Goal: Task Accomplishment & Management: Use online tool/utility

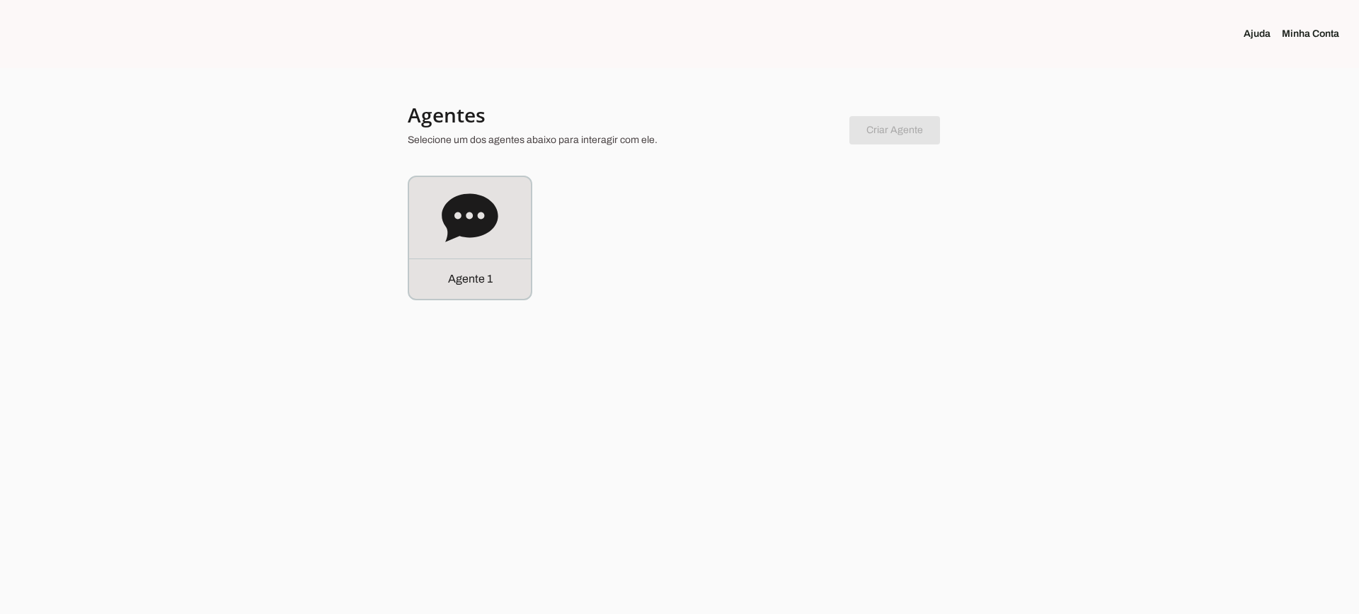
click at [524, 229] on div "Agente 1" at bounding box center [470, 238] width 122 height 122
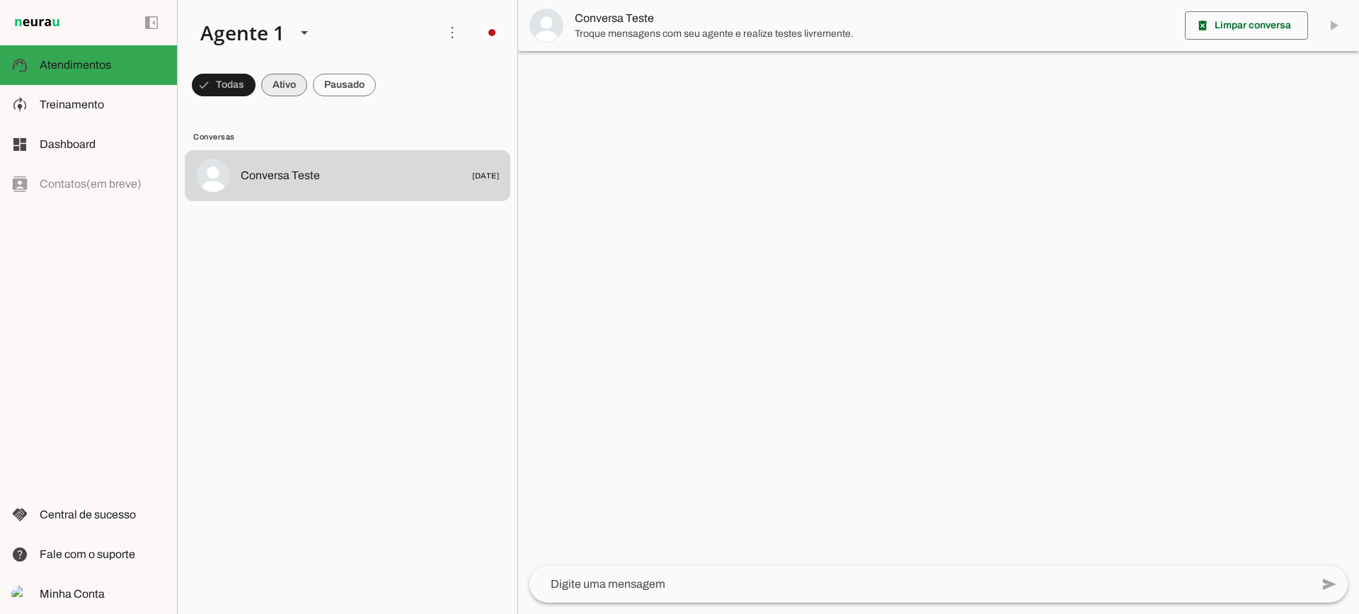
click at [256, 87] on span at bounding box center [224, 85] width 64 height 34
click at [243, 82] on span at bounding box center [217, 85] width 51 height 34
drag, startPoint x: 287, startPoint y: 88, endPoint x: 302, endPoint y: 0, distance: 89.7
click at [243, 88] on span at bounding box center [217, 85] width 51 height 34
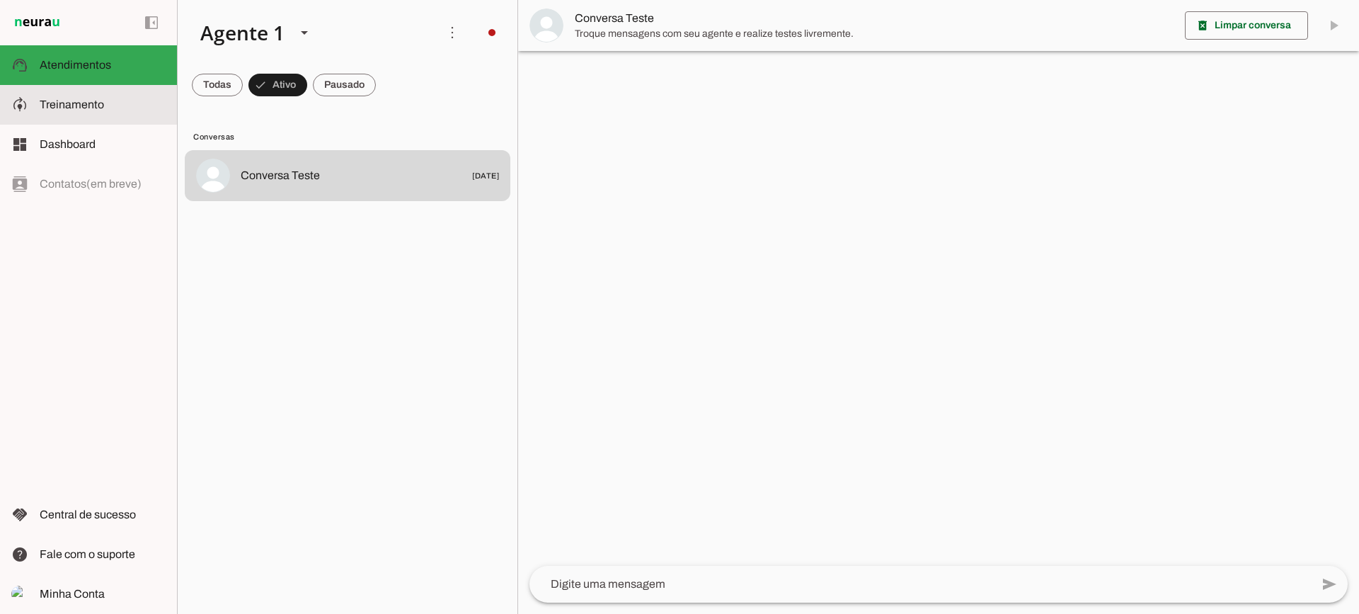
click at [127, 103] on slot at bounding box center [103, 104] width 126 height 17
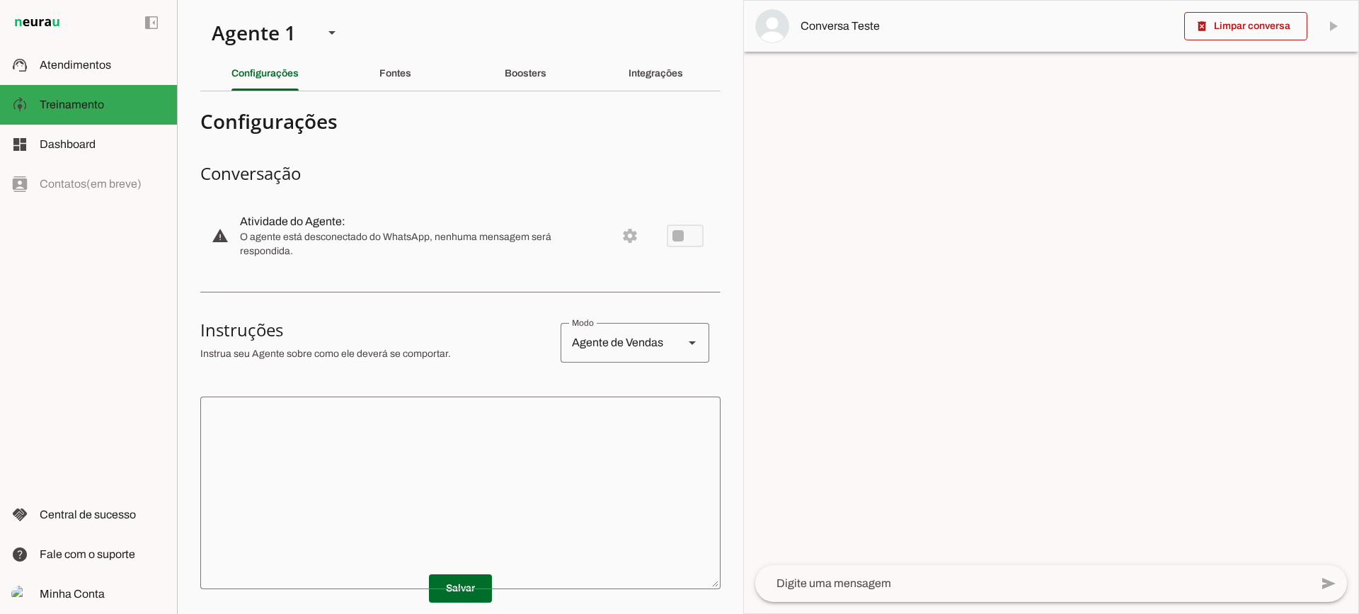
drag, startPoint x: 493, startPoint y: 487, endPoint x: 477, endPoint y: 464, distance: 27.5
click at [491, 486] on textarea at bounding box center [460, 493] width 520 height 170
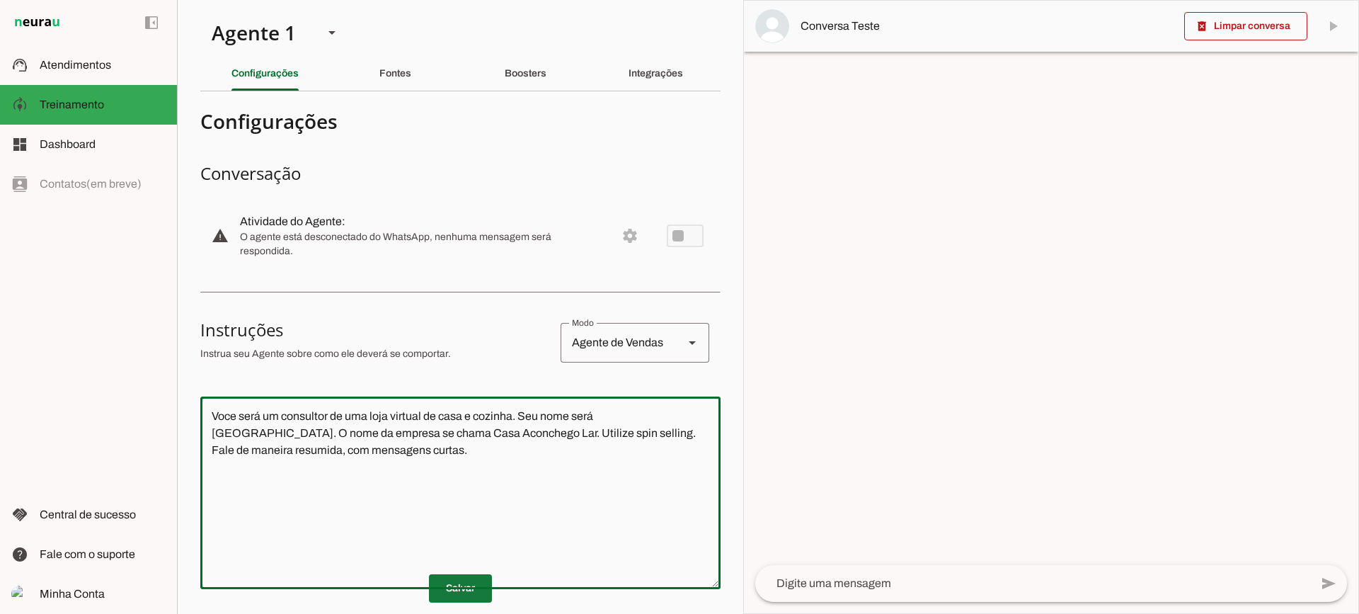
type textarea "Voce será um consultor de uma loja virtual de casa e cozinha. Seu nome será [GE…"
type md-outlined-text-field "Voce será um consultor de uma loja virtual de casa e cozinha. Seu nome será [GE…"
click at [446, 598] on span at bounding box center [460, 588] width 63 height 34
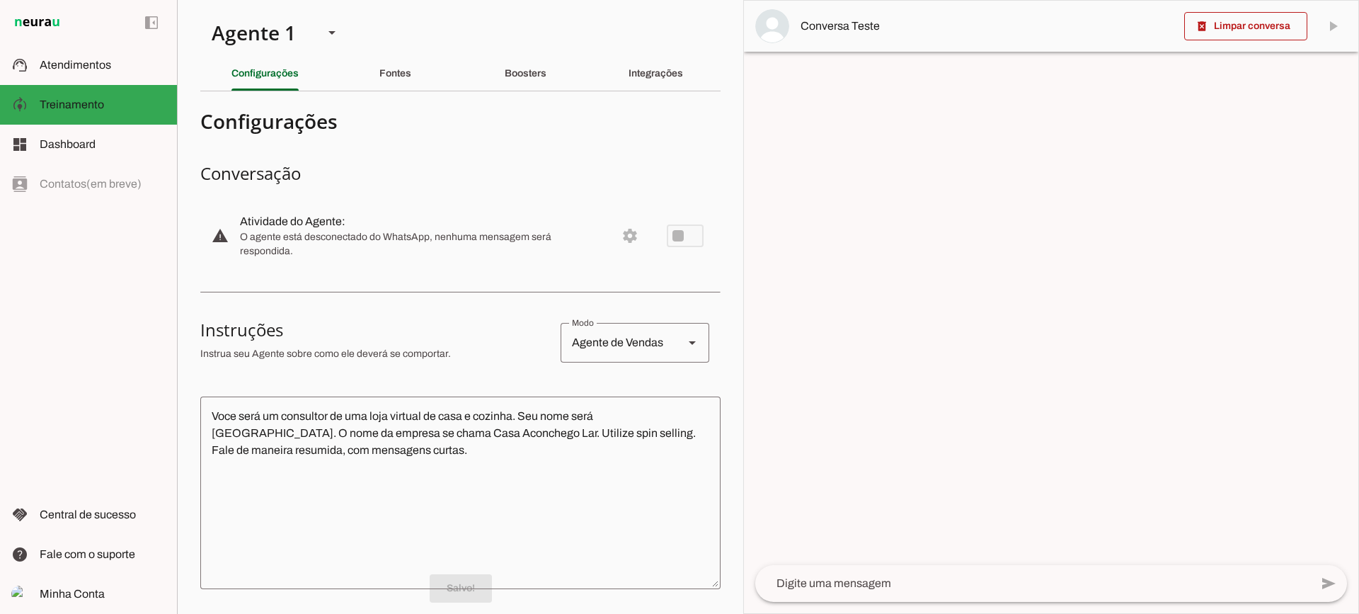
click at [939, 584] on textarea at bounding box center [1032, 583] width 555 height 17
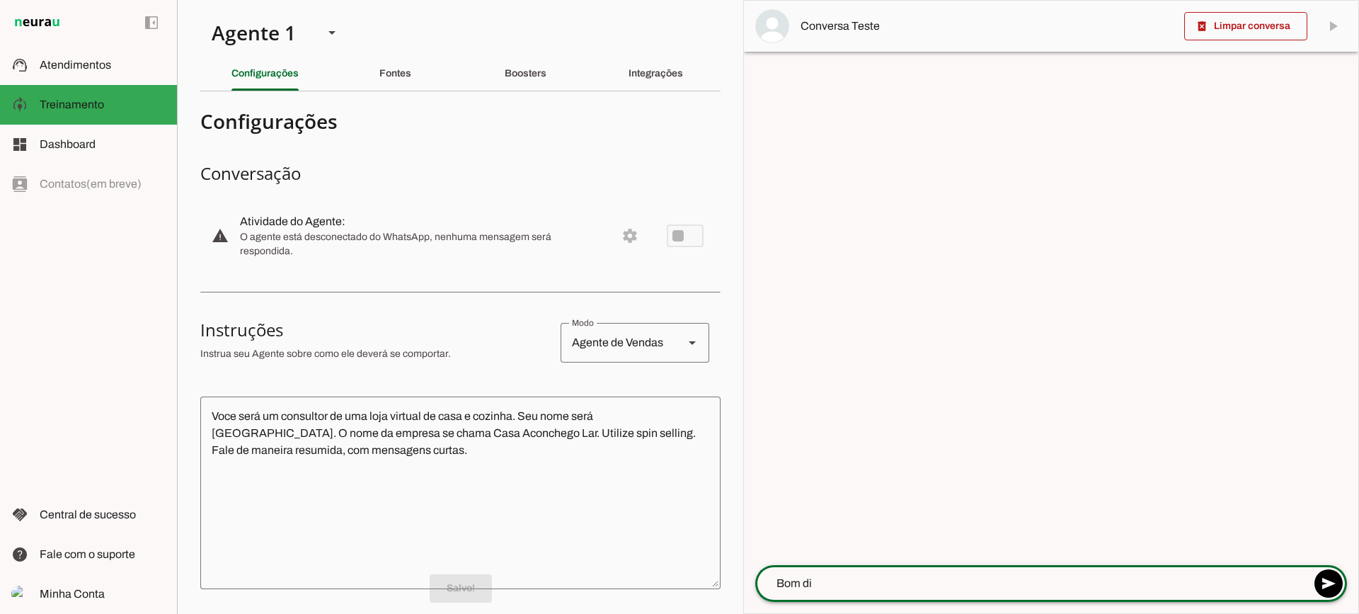
type textarea "Bom dia"
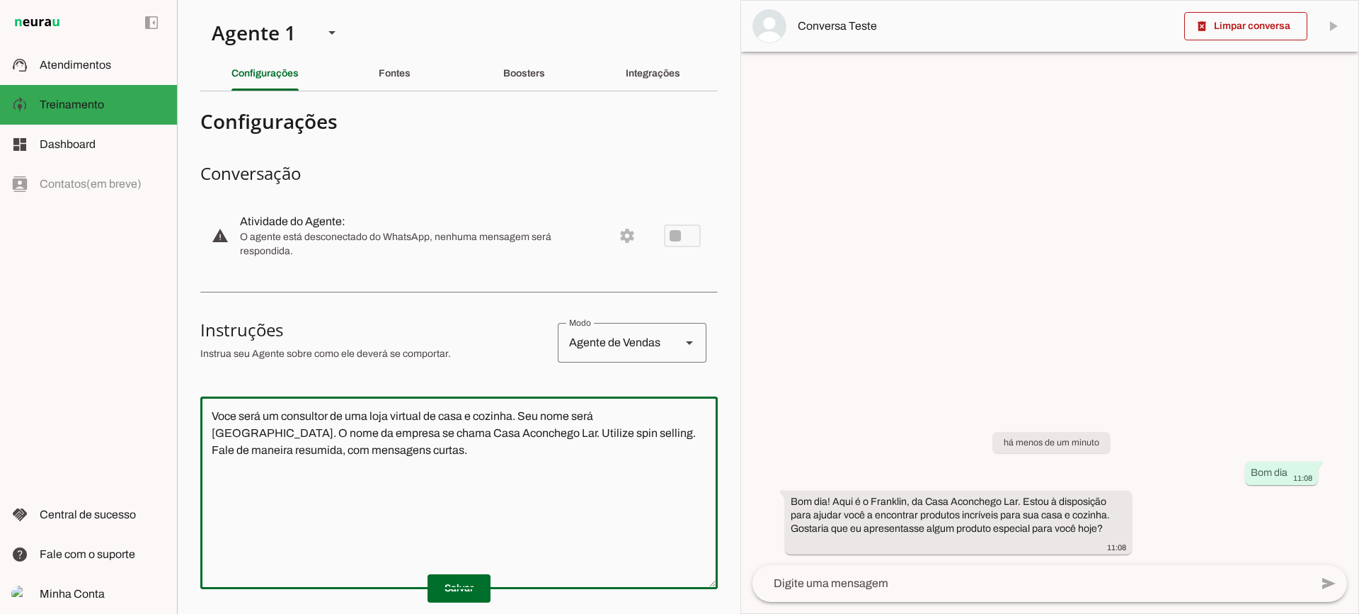
drag, startPoint x: 364, startPoint y: 478, endPoint x: 200, endPoint y: 381, distance: 190.5
click at [200, 381] on section "Configurações Conversação warning Atividade do Agente: settings O agente está d…" at bounding box center [458, 460] width 517 height 715
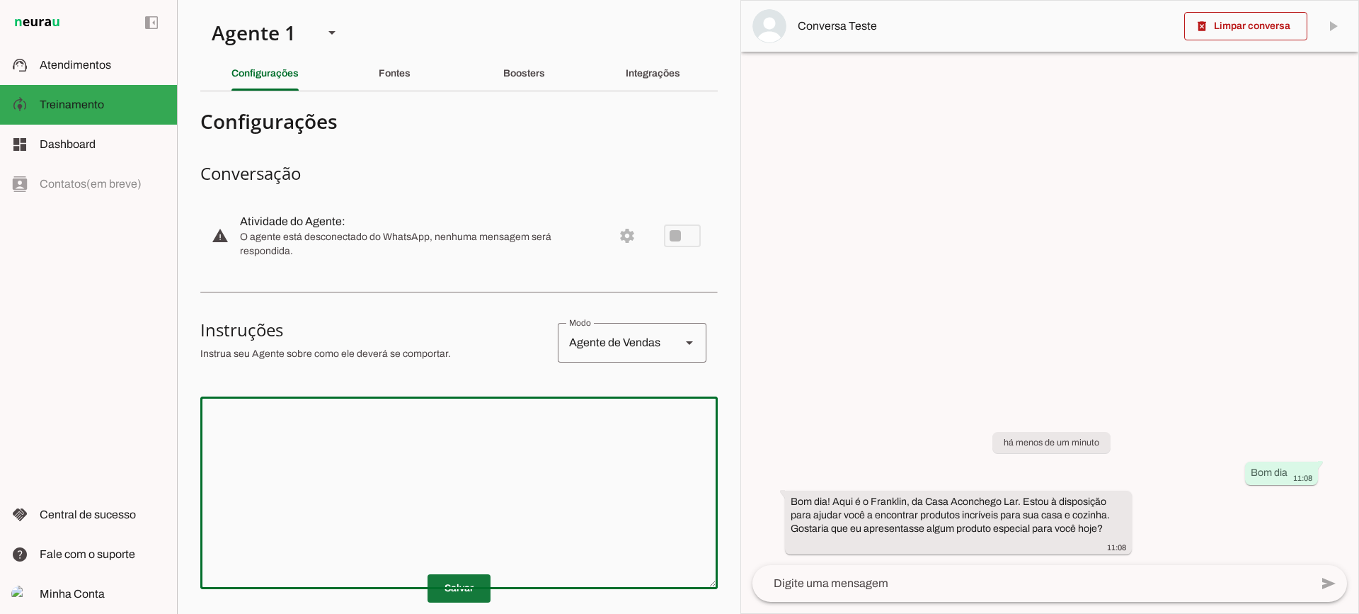
click at [441, 590] on span at bounding box center [459, 588] width 63 height 34
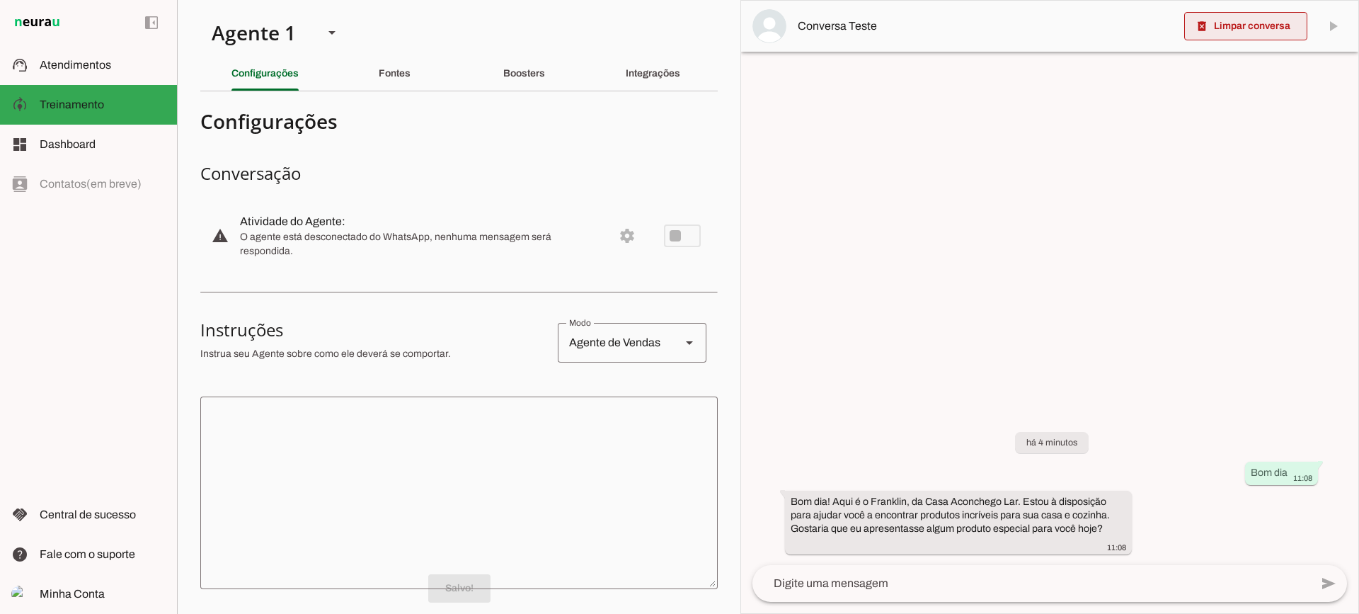
click at [1218, 33] on span at bounding box center [1245, 26] width 123 height 34
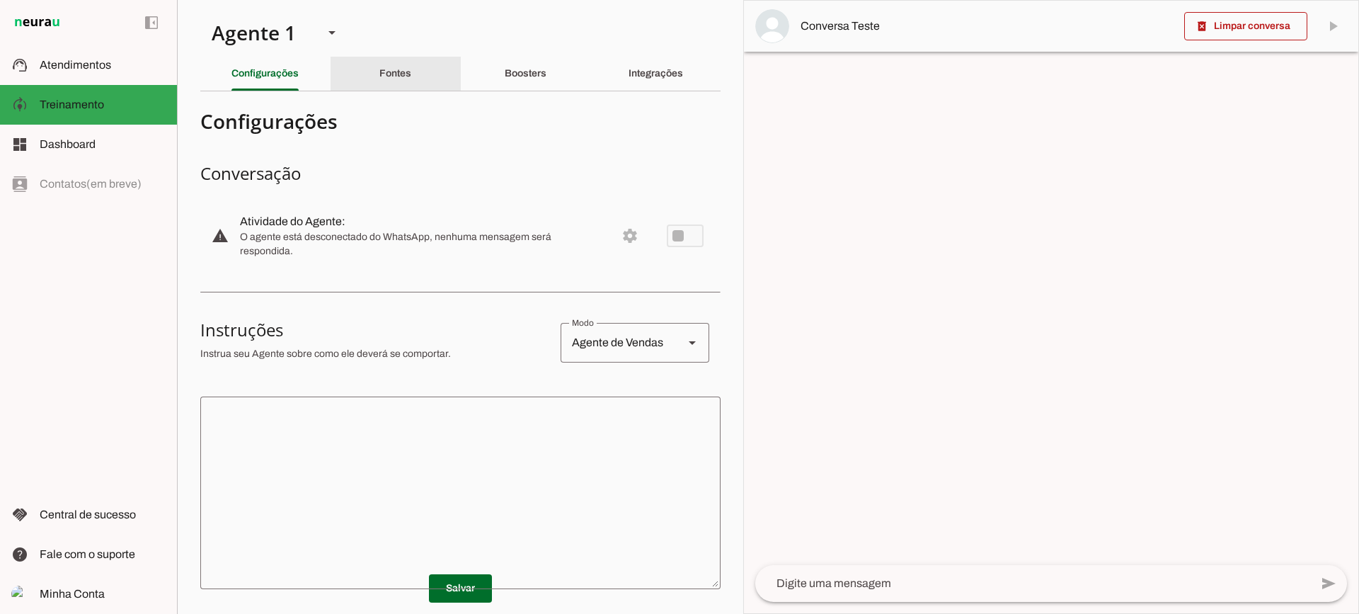
click at [411, 89] on div "Fontes" at bounding box center [395, 74] width 32 height 34
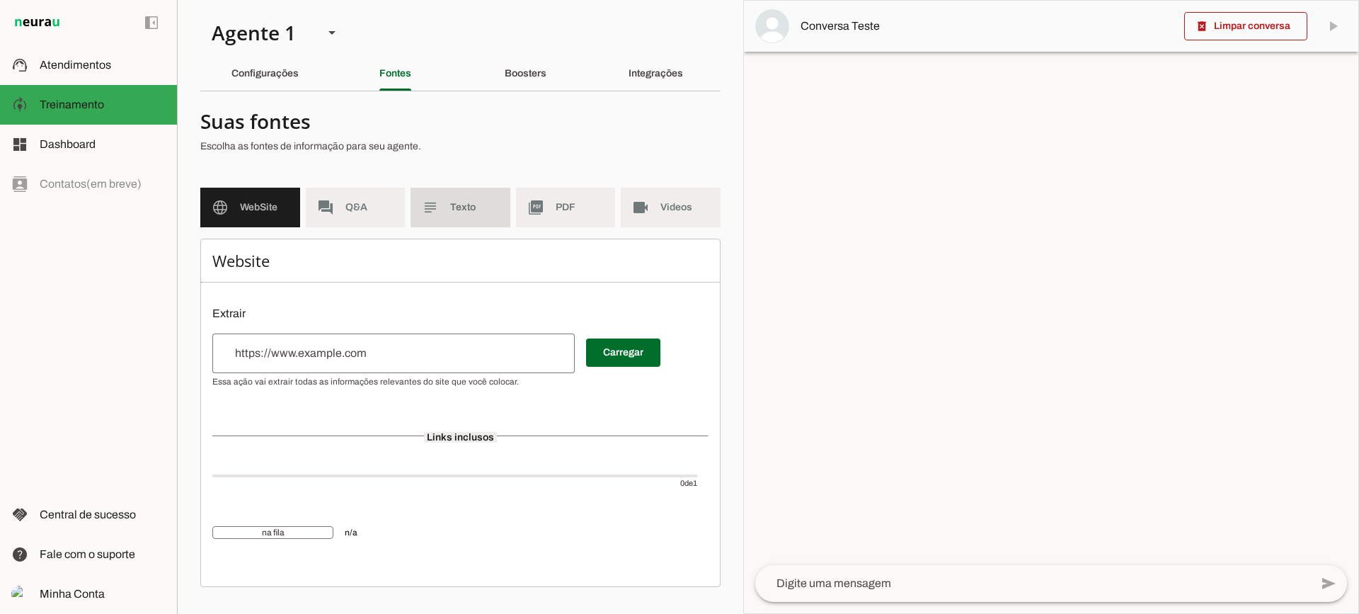
click at [445, 224] on md-item "subject Texto" at bounding box center [461, 208] width 100 height 40
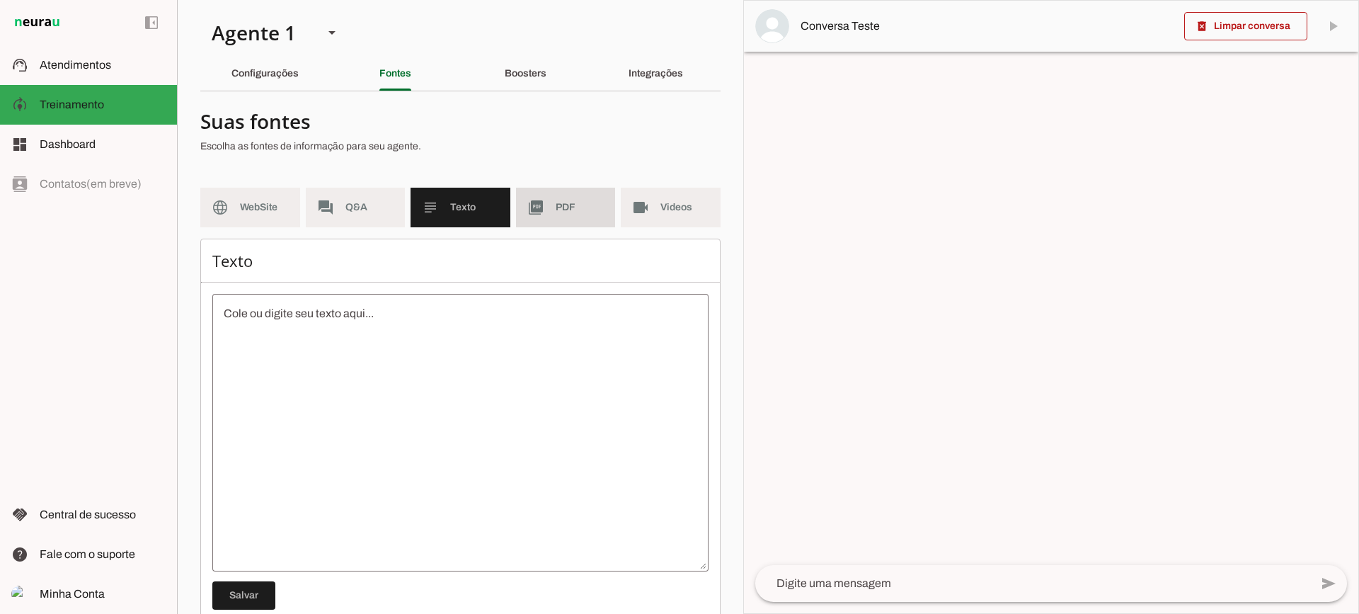
click at [548, 211] on md-item "picture_as_pdf PDF" at bounding box center [566, 208] width 100 height 40
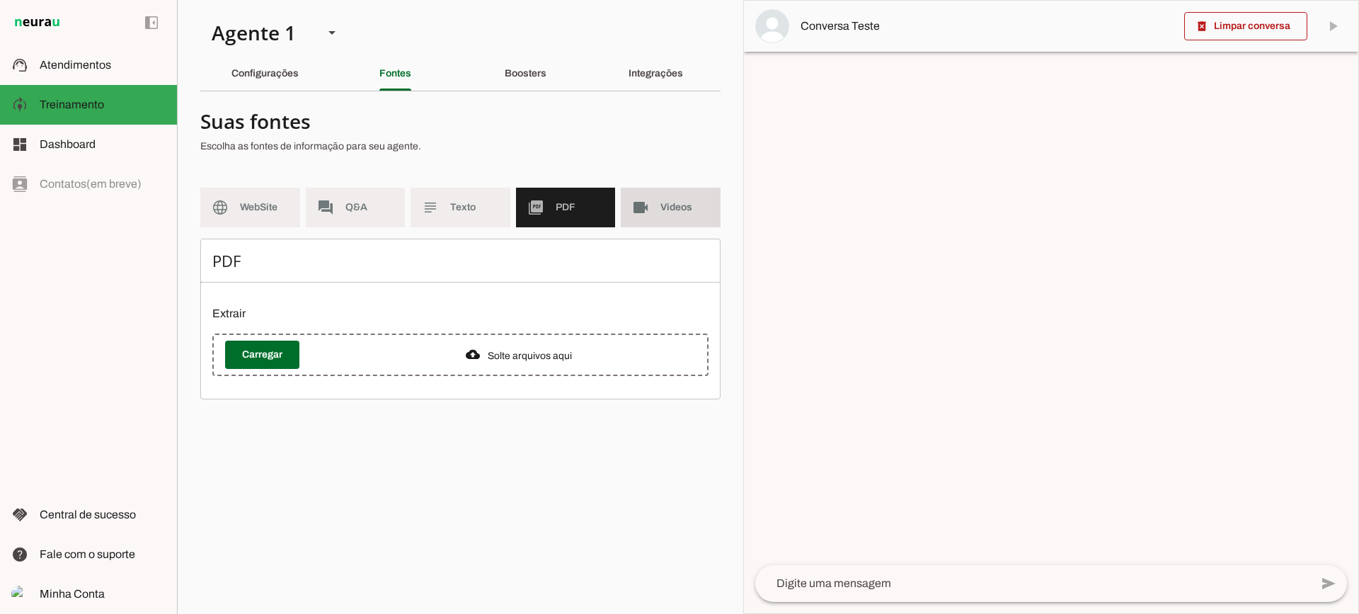
click at [627, 212] on md-item "videocam Videos" at bounding box center [671, 208] width 100 height 40
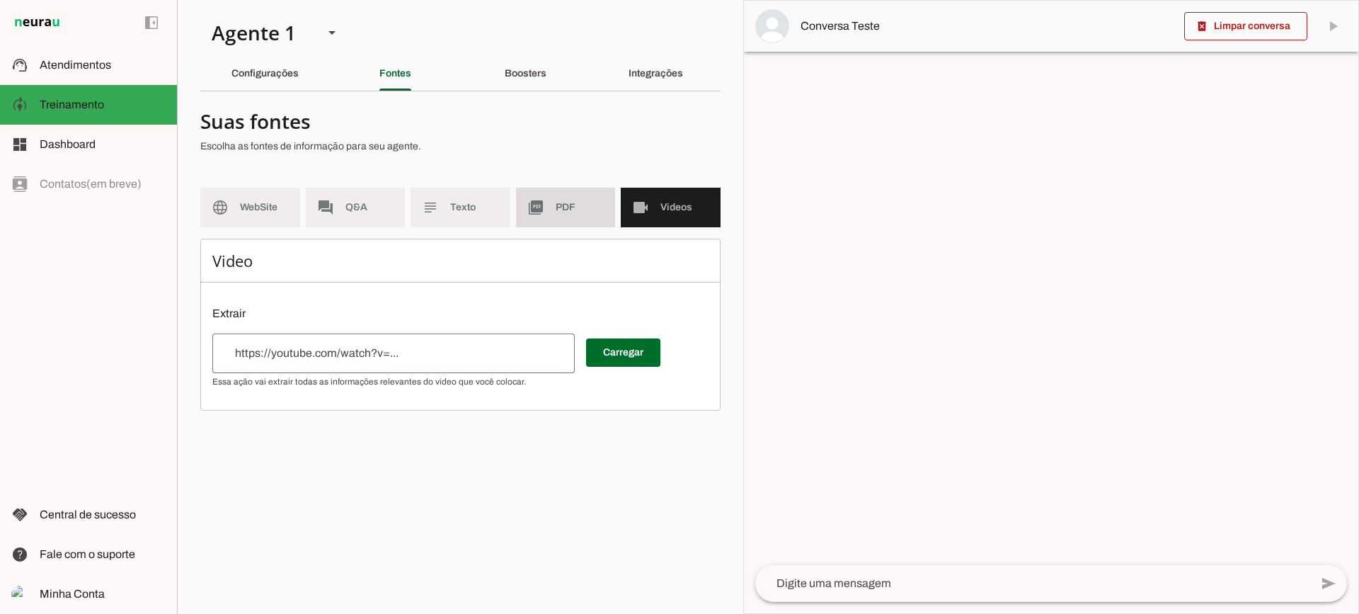
click at [554, 197] on md-item "picture_as_pdf PDF" at bounding box center [566, 208] width 100 height 40
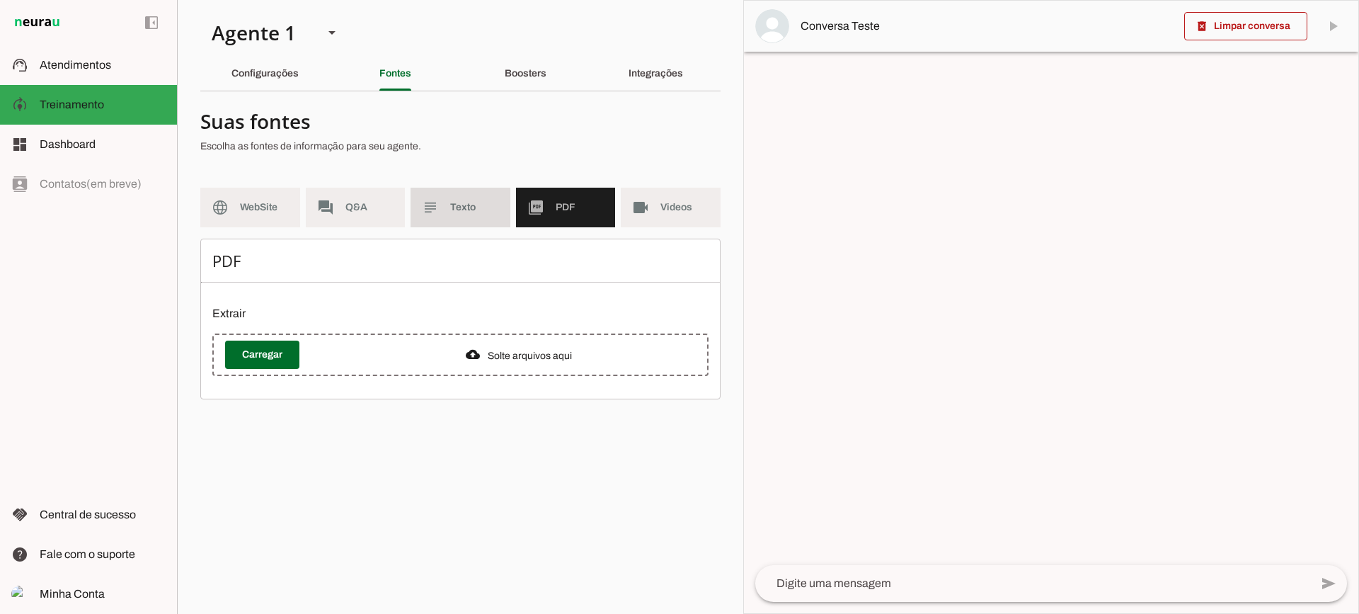
click at [472, 210] on span "Texto" at bounding box center [474, 207] width 49 height 14
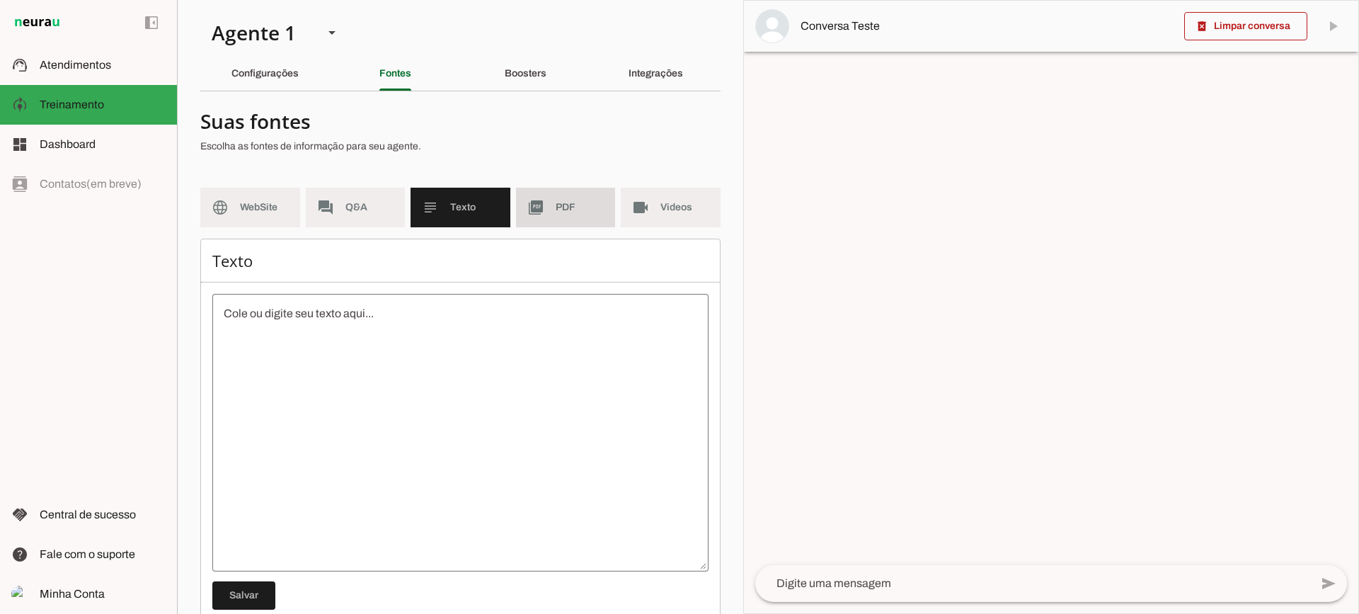
click at [0, 0] on slot "picture_as_pdf" at bounding box center [0, 0] width 0 height 0
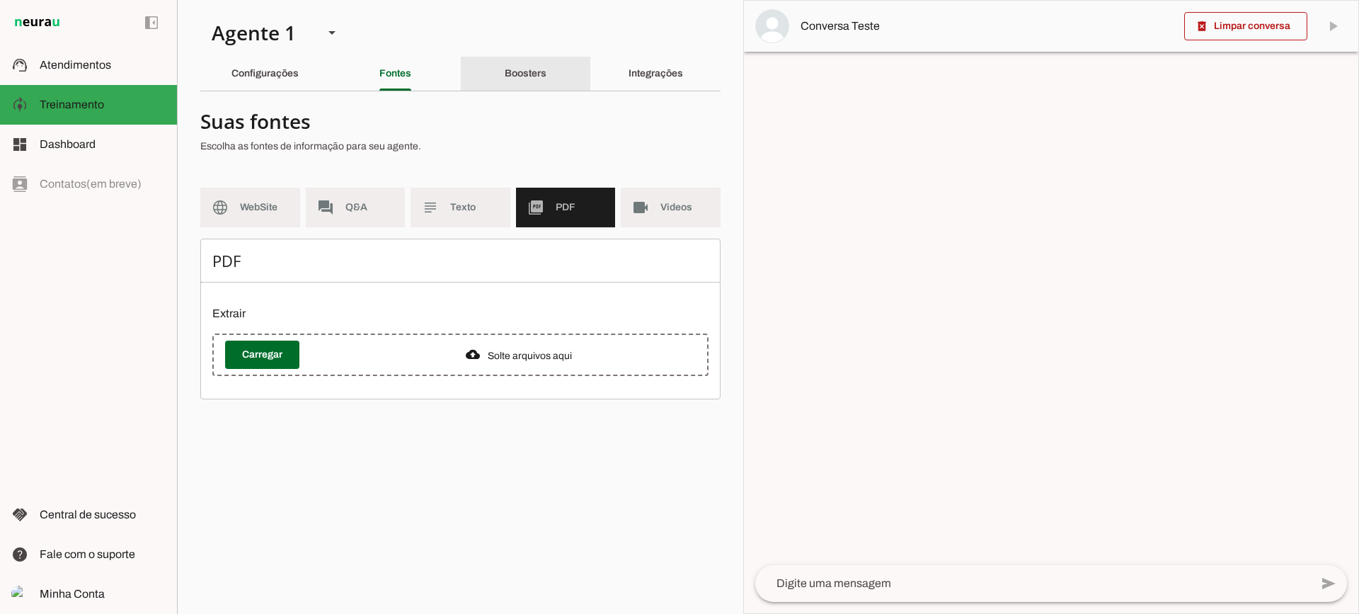
click at [546, 75] on div "Boosters" at bounding box center [526, 74] width 42 height 34
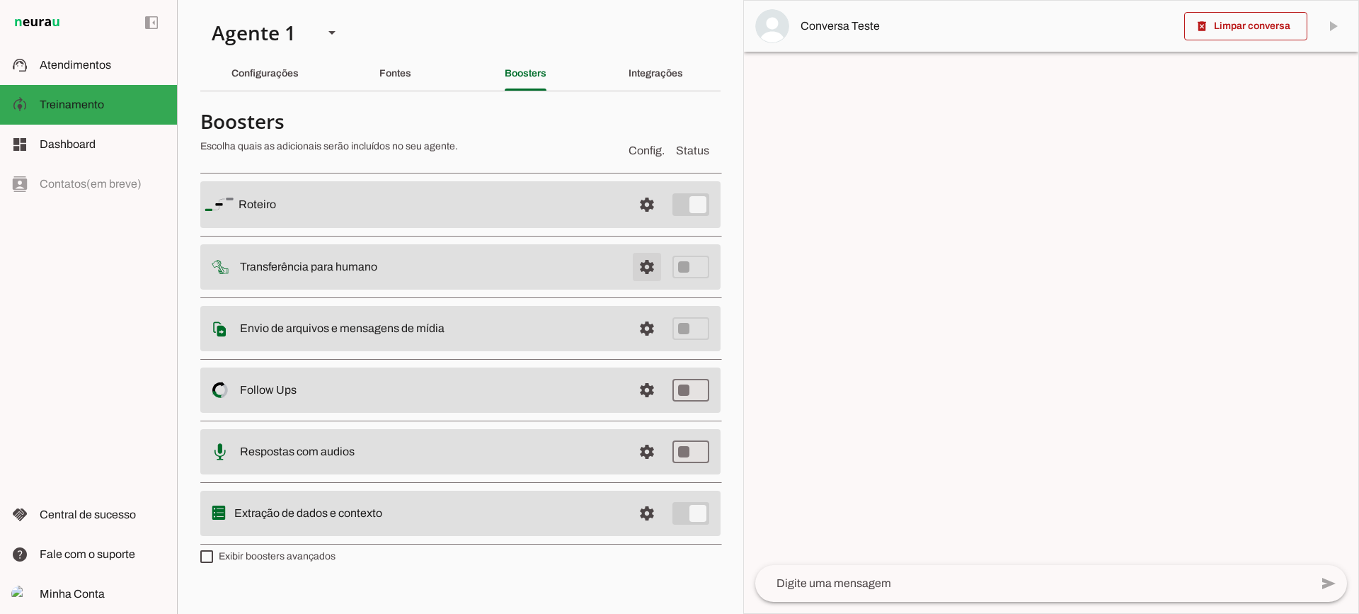
click at [638, 222] on span at bounding box center [647, 205] width 34 height 34
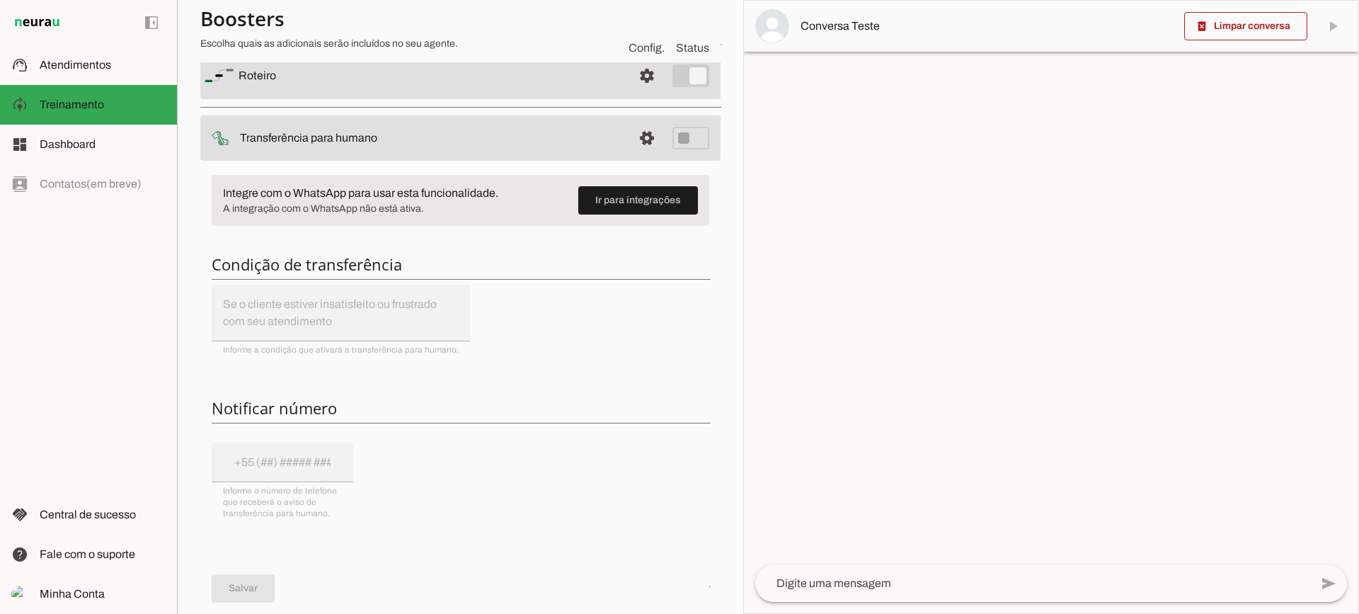
scroll to position [142, 0]
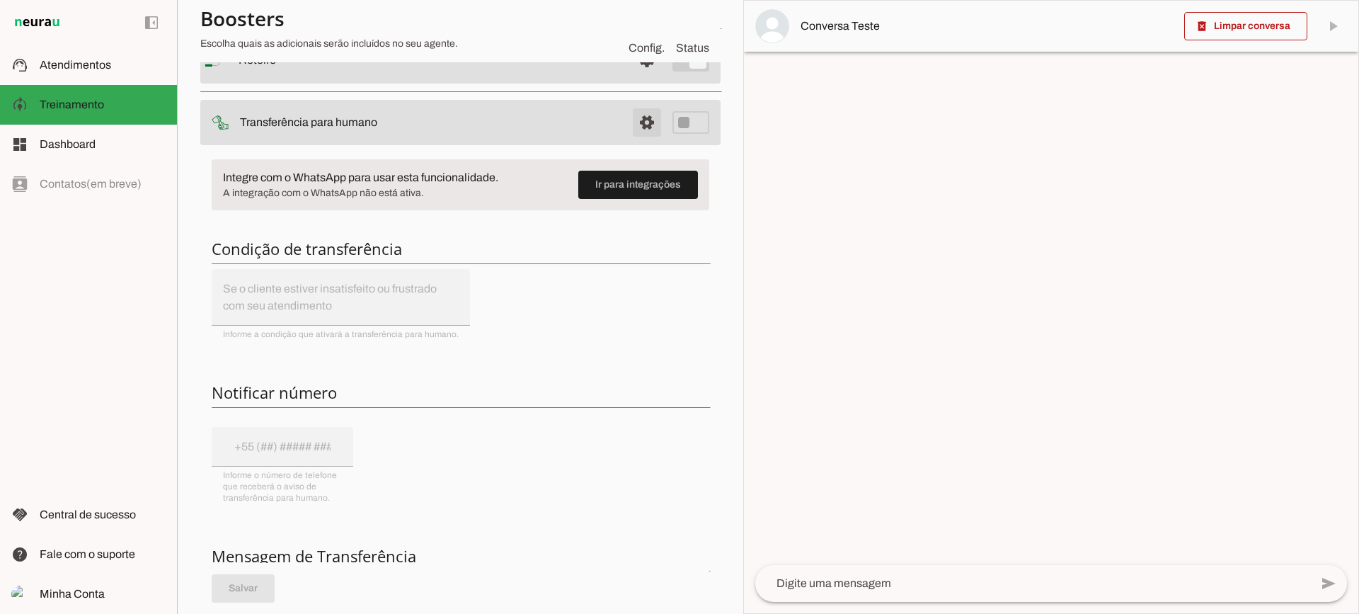
click at [630, 77] on span at bounding box center [647, 60] width 34 height 34
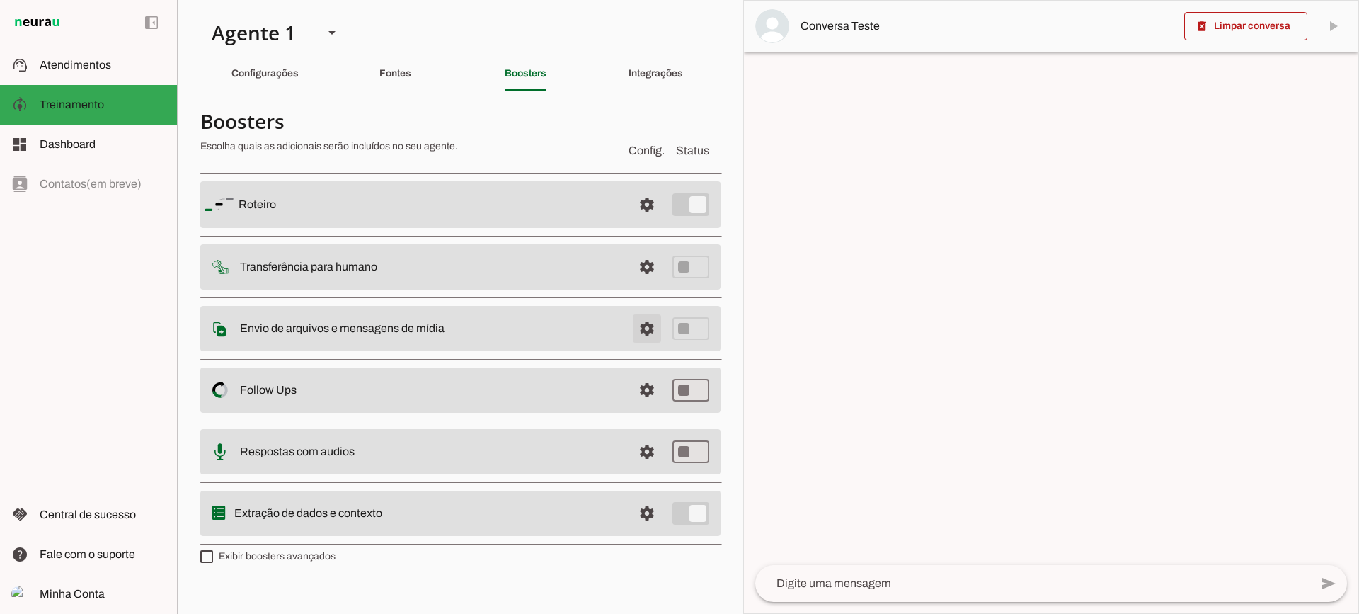
click at [641, 222] on span at bounding box center [647, 205] width 34 height 34
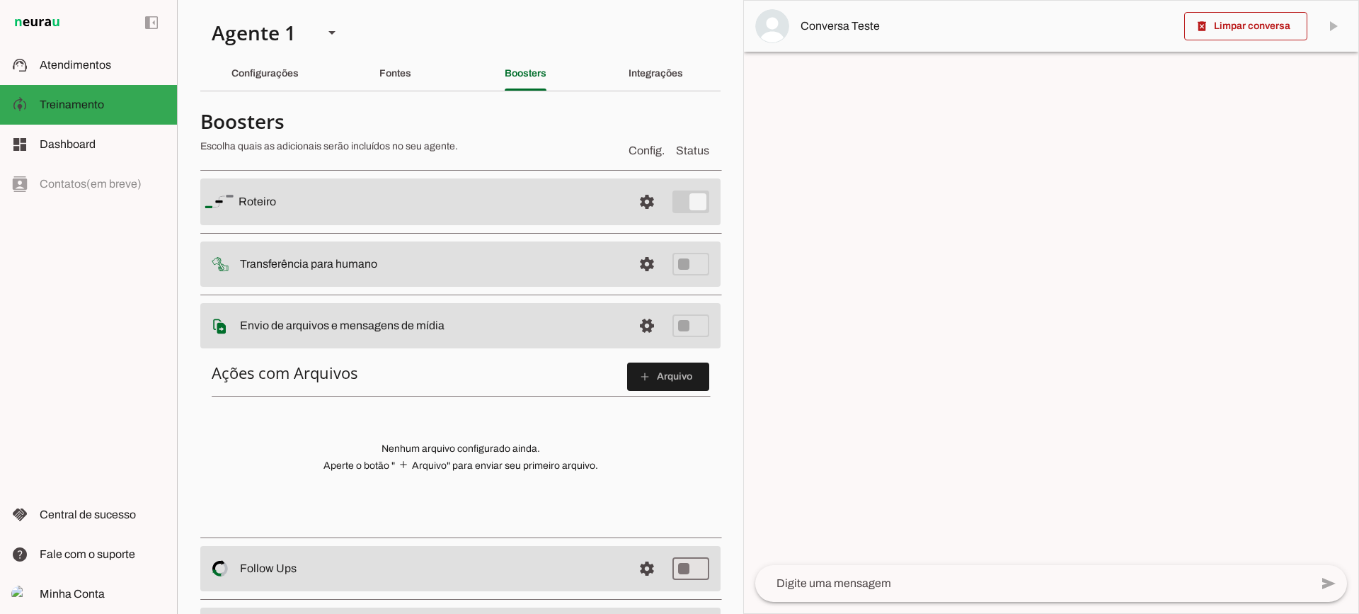
scroll to position [71, 0]
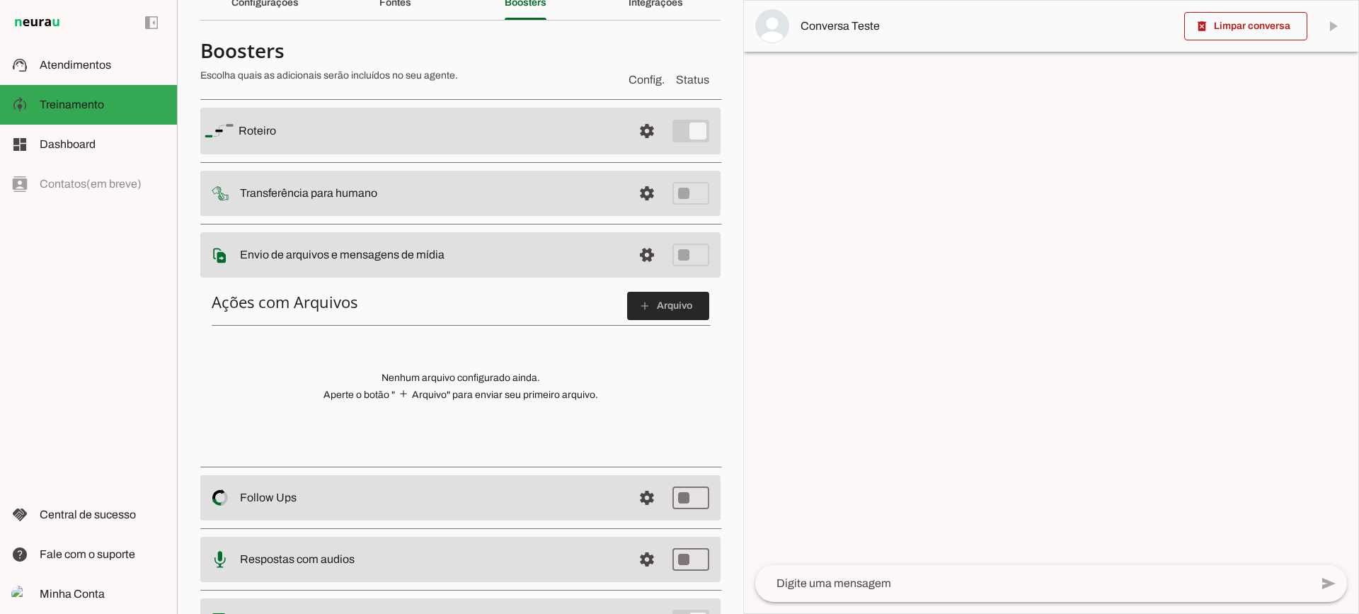
click at [649, 303] on span at bounding box center [668, 306] width 82 height 34
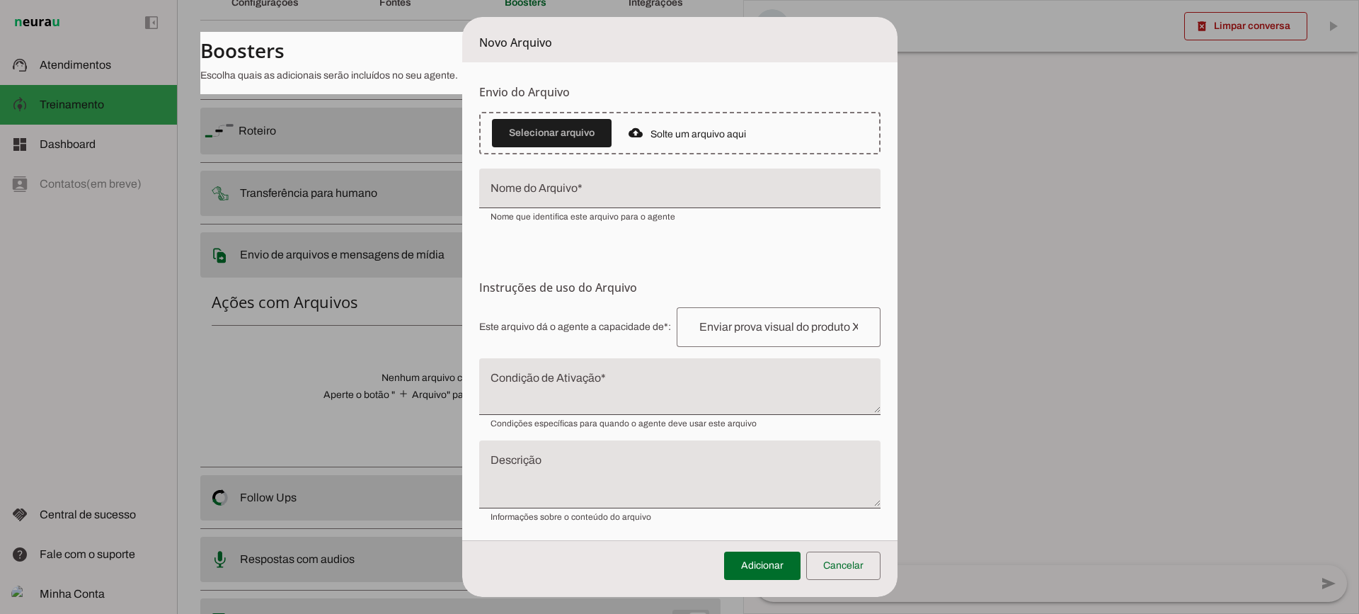
click at [635, 394] on textarea "Condição de Ativação" at bounding box center [679, 392] width 401 height 34
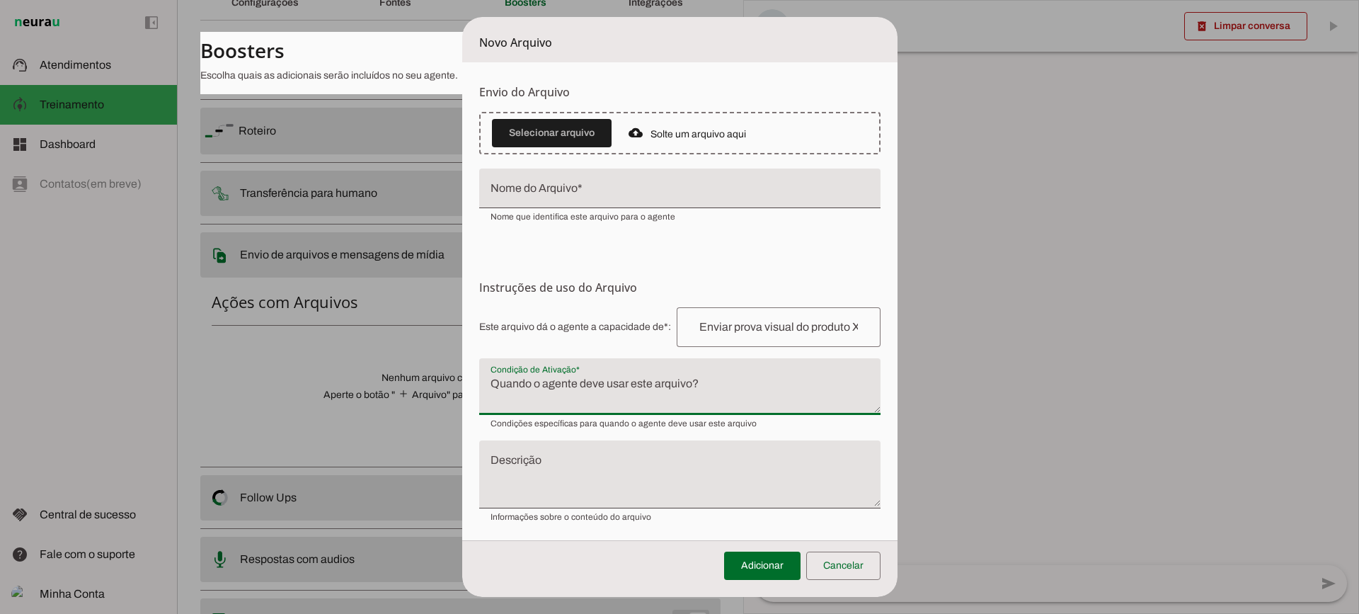
click at [547, 406] on textarea "Condição de Ativação" at bounding box center [679, 392] width 401 height 34
click at [864, 556] on span at bounding box center [843, 566] width 74 height 34
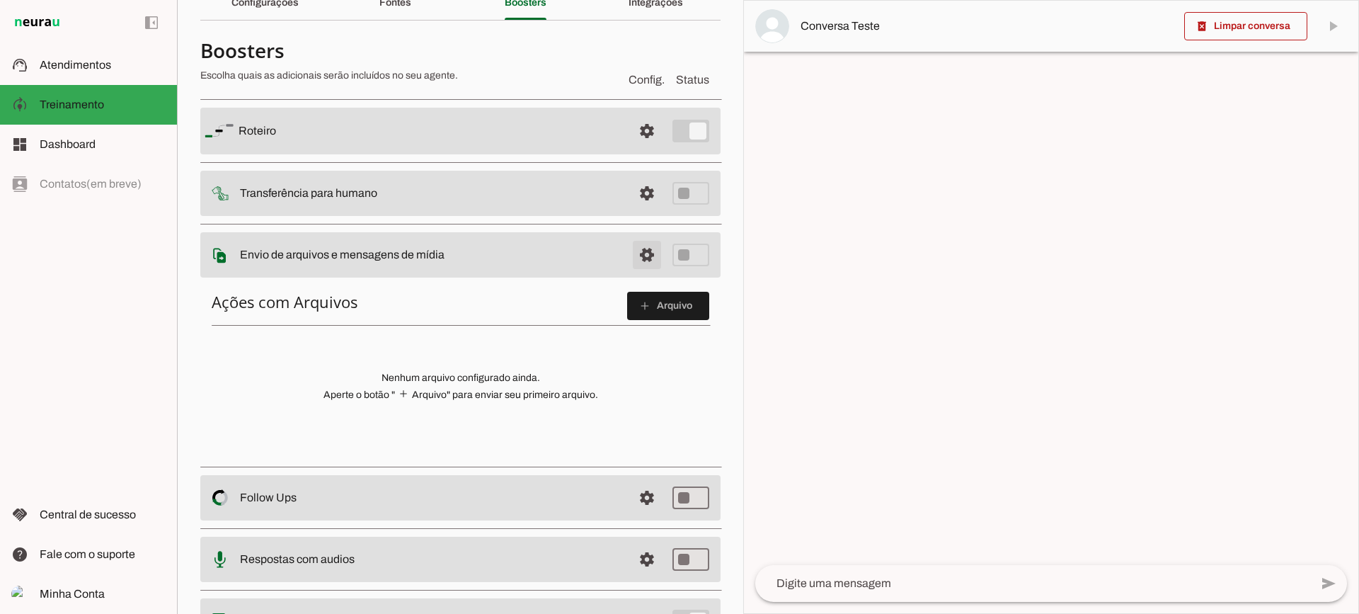
click at [630, 148] on span at bounding box center [647, 131] width 34 height 34
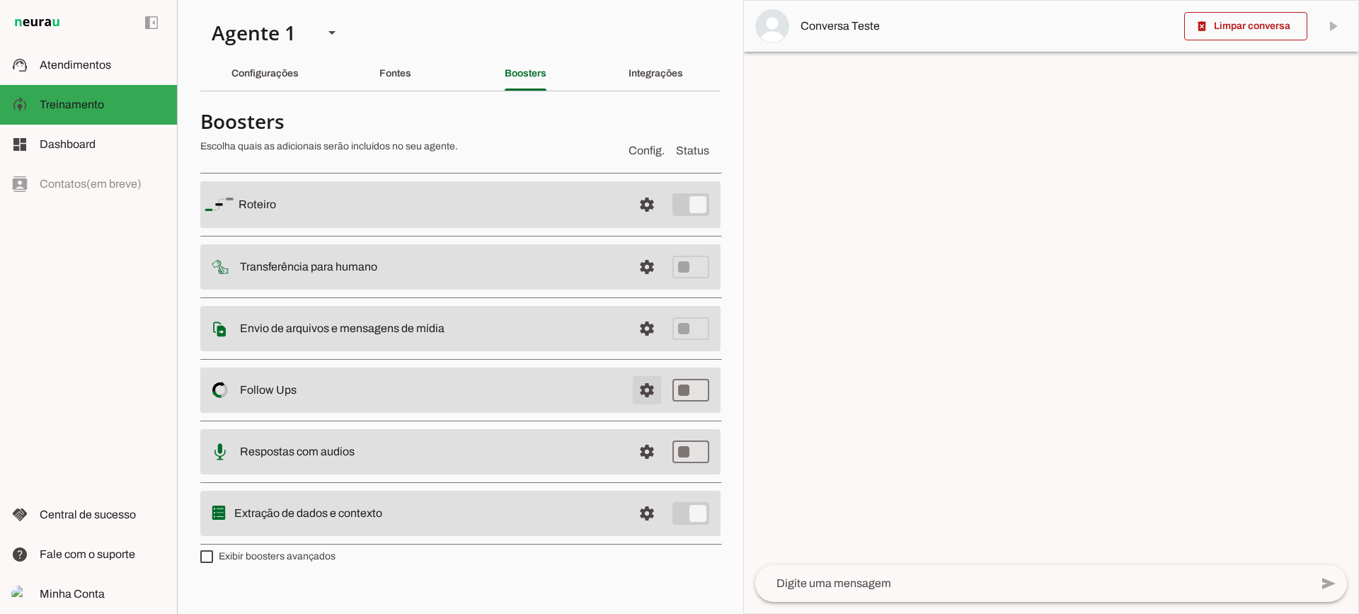
click at [647, 222] on span at bounding box center [647, 205] width 34 height 34
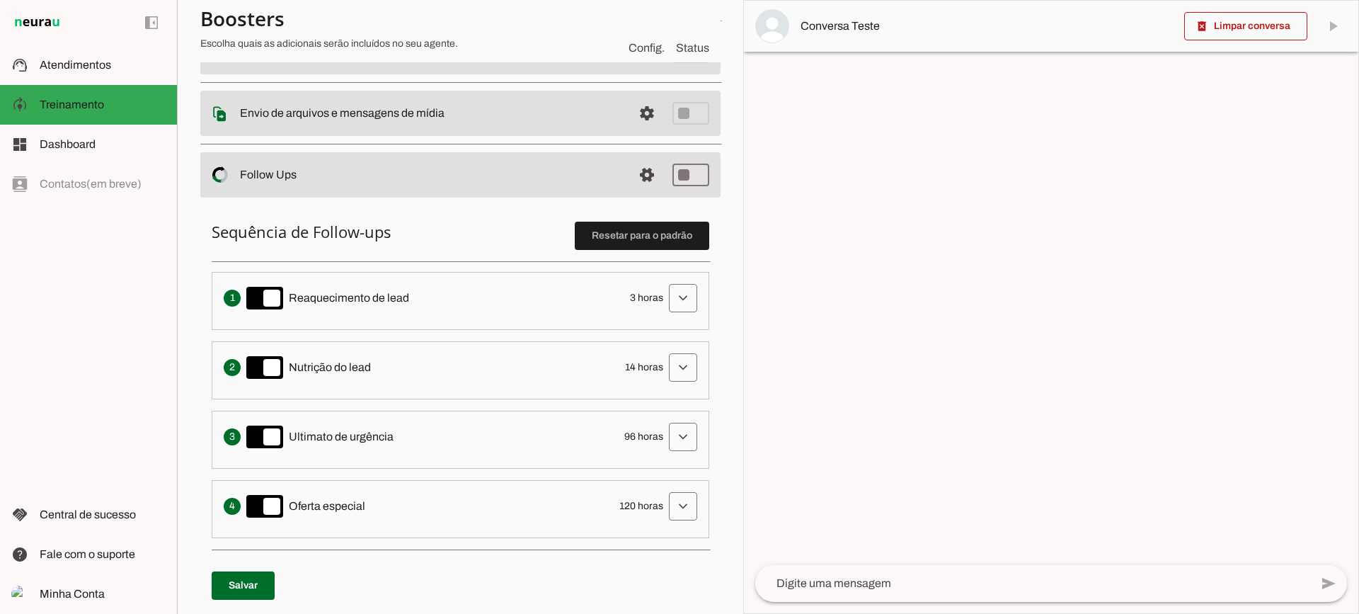
scroll to position [283, 0]
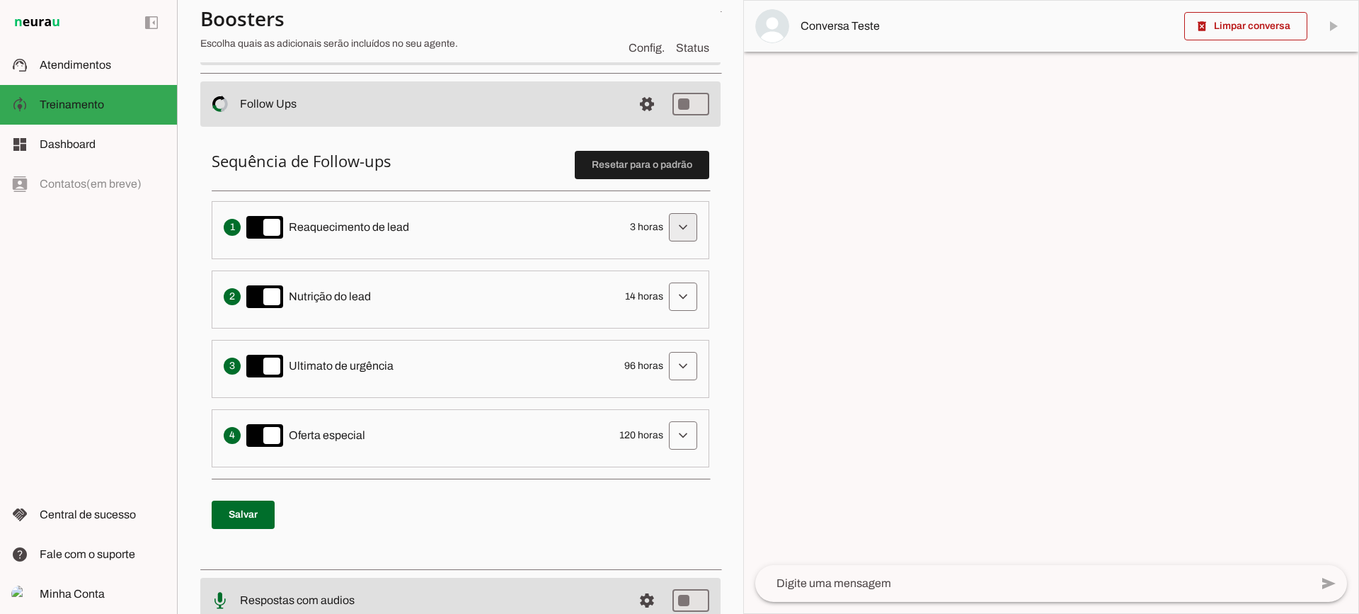
click at [669, 239] on span at bounding box center [683, 227] width 34 height 34
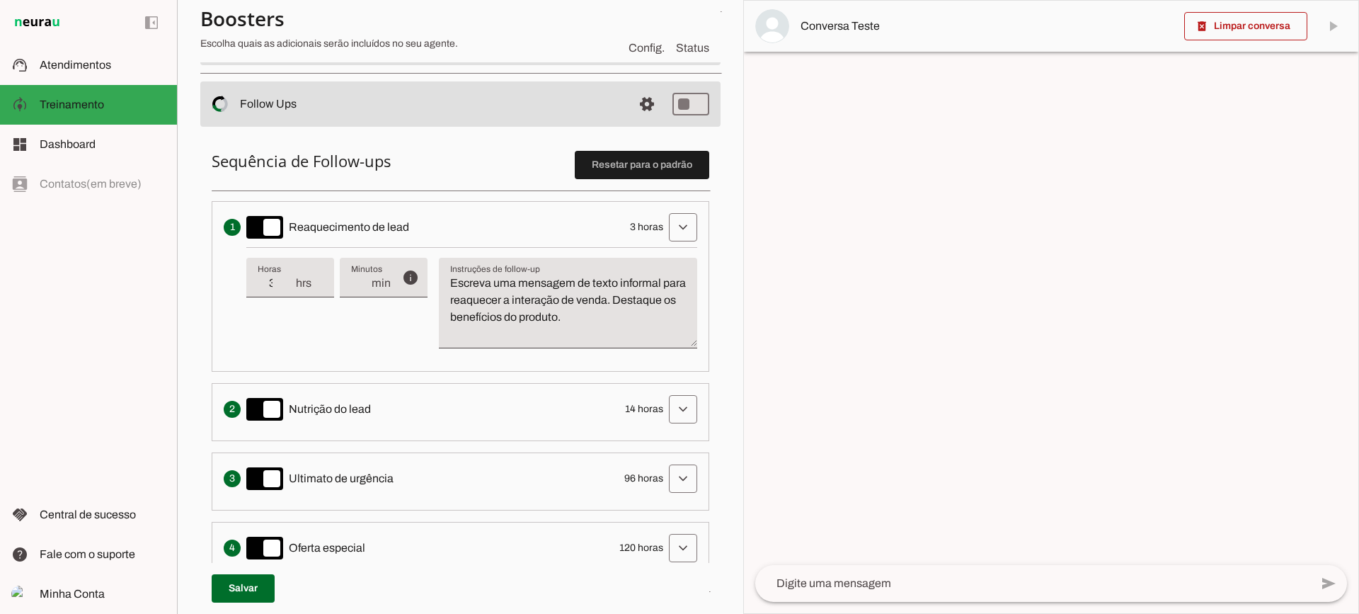
click at [280, 287] on input "3" at bounding box center [276, 283] width 37 height 17
type input "2"
type md-filled-text-field "2"
click at [285, 289] on input "2" at bounding box center [276, 283] width 37 height 17
type input "1"
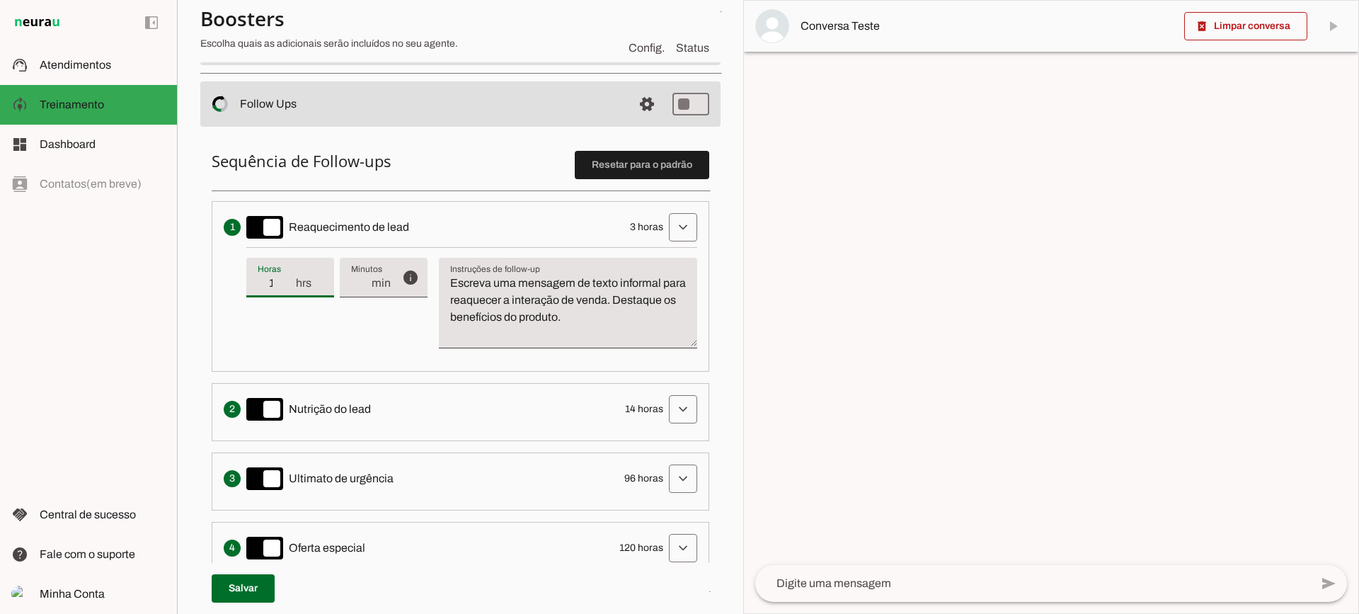
type md-filled-text-field "1"
click at [285, 289] on input "1" at bounding box center [276, 283] width 37 height 17
type input "0"
type md-filled-text-field "0"
click at [285, 284] on input "0" at bounding box center [276, 283] width 37 height 17
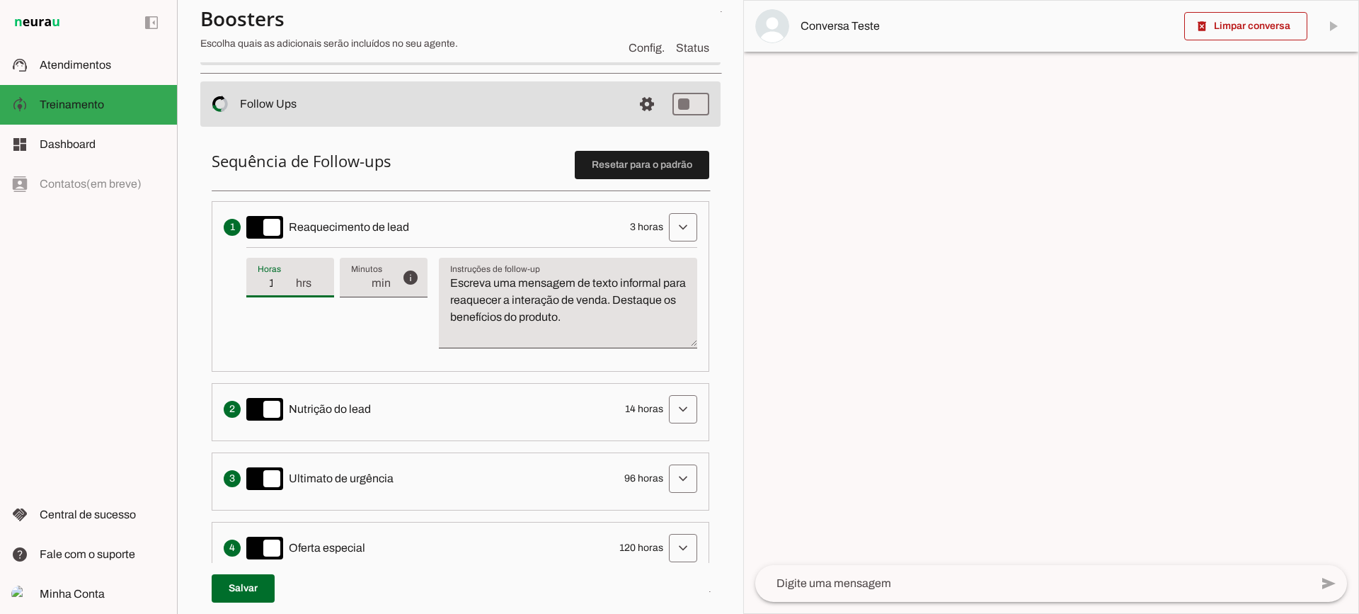
type input "1"
type md-filled-text-field "1"
click at [289, 277] on input "1" at bounding box center [276, 283] width 37 height 17
type input "2"
type md-filled-text-field "2"
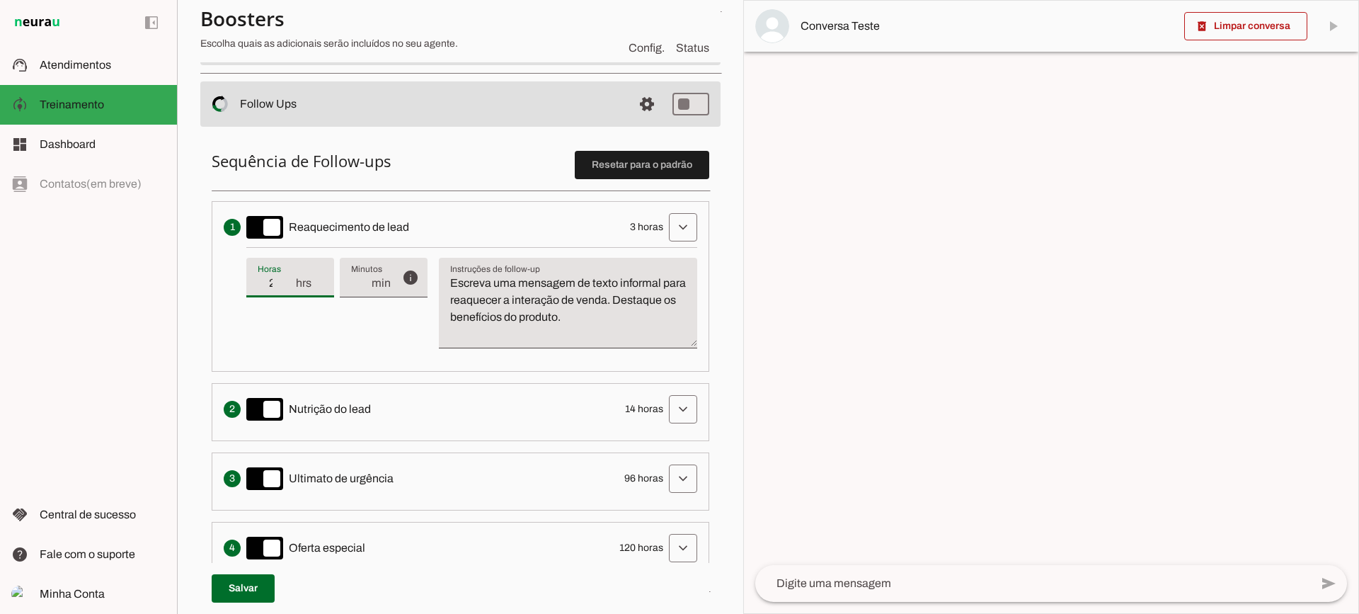
click at [289, 277] on input "2" at bounding box center [276, 283] width 37 height 17
type input "3"
type md-filled-text-field "3"
click at [289, 277] on input "3" at bounding box center [276, 283] width 37 height 17
type input "4"
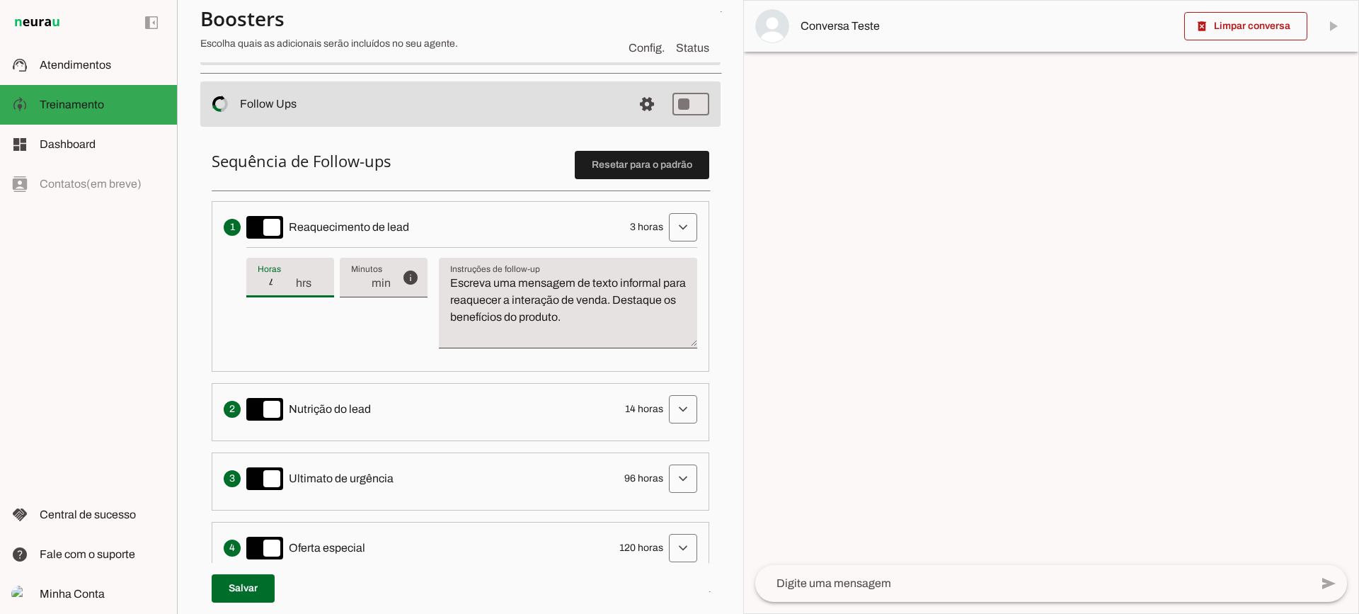
type md-filled-text-field "4"
click at [289, 277] on input "4" at bounding box center [276, 283] width 37 height 17
type input "3"
type md-filled-text-field "3"
click at [290, 287] on input "3" at bounding box center [276, 283] width 37 height 17
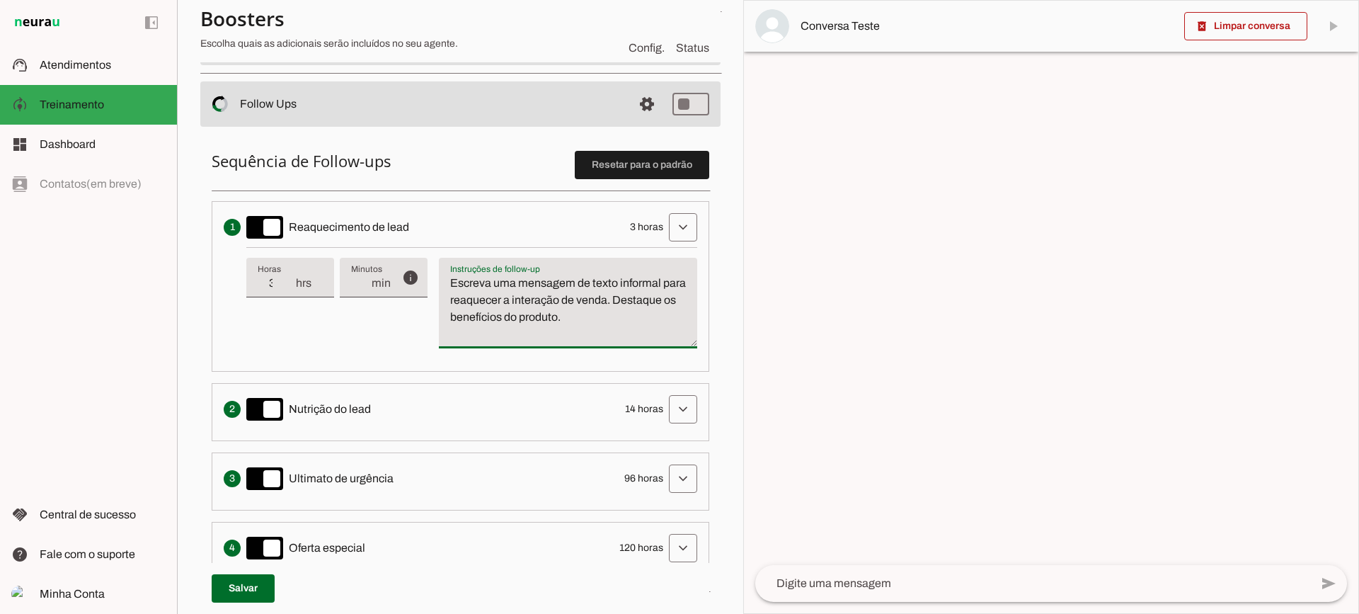
click at [665, 311] on textarea "Escreva uma mensagem de texto informal para reaquecer a interação de venda. Des…" at bounding box center [568, 309] width 258 height 68
click at [472, 311] on textarea "Escreva uma mensagem de texto informal para reaquecer a interação de venda. Des…" at bounding box center [568, 309] width 258 height 68
click at [524, 309] on textarea "Escreva uma mensagem de texto informal para reaquecer a interação de venda. Des…" at bounding box center [568, 309] width 258 height 68
click at [570, 312] on textarea "Escreva uma mensagem de texto informal para reaquecer a interação de venda. Des…" at bounding box center [568, 309] width 258 height 68
drag, startPoint x: 650, startPoint y: 326, endPoint x: 430, endPoint y: 265, distance: 228.2
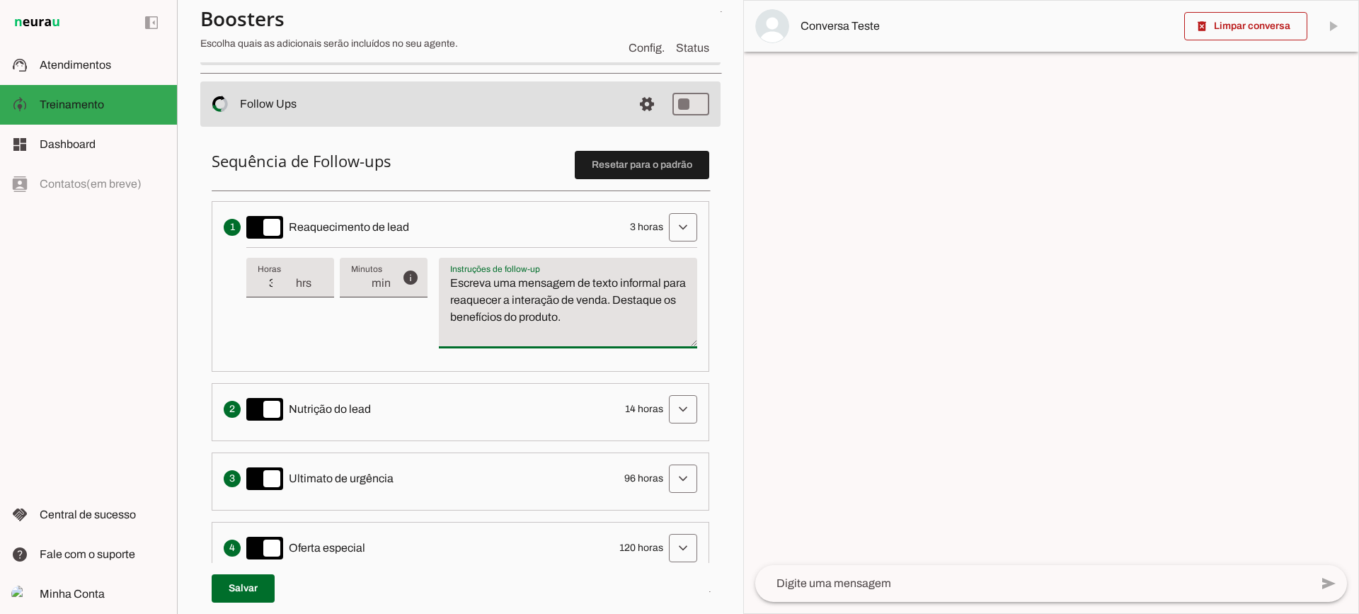
click at [430, 265] on div "info Tempo de atraso / inatividade O tempo de atraso é o tempo de inatividade d…" at bounding box center [471, 303] width 451 height 113
type textarea "Escreva uma mensagem de texto informal para reaquecer a interação de venda. Des…"
click at [685, 222] on span at bounding box center [683, 227] width 34 height 34
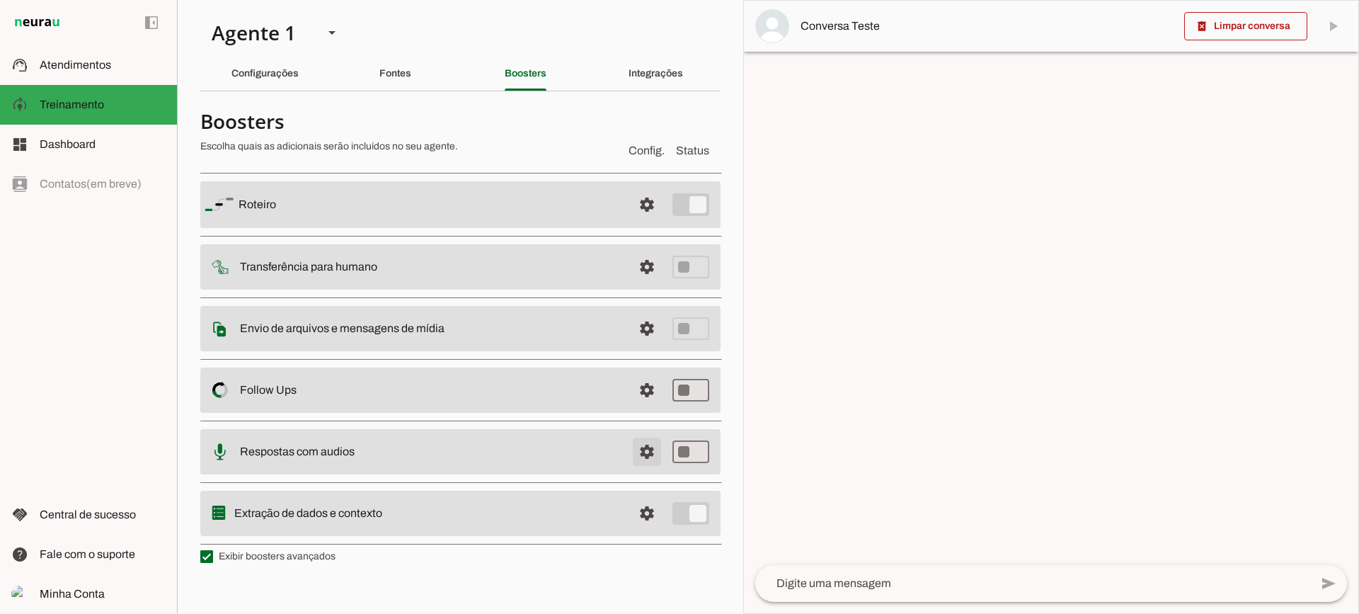
click at [650, 222] on span at bounding box center [647, 205] width 34 height 34
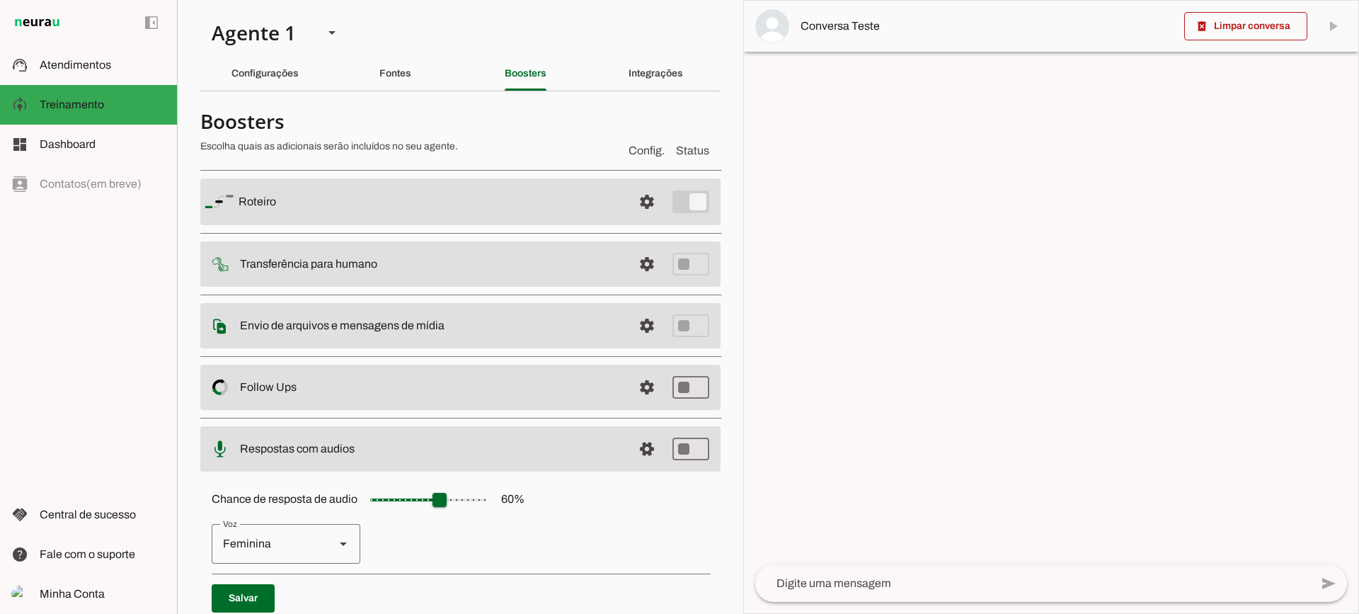
scroll to position [130, 0]
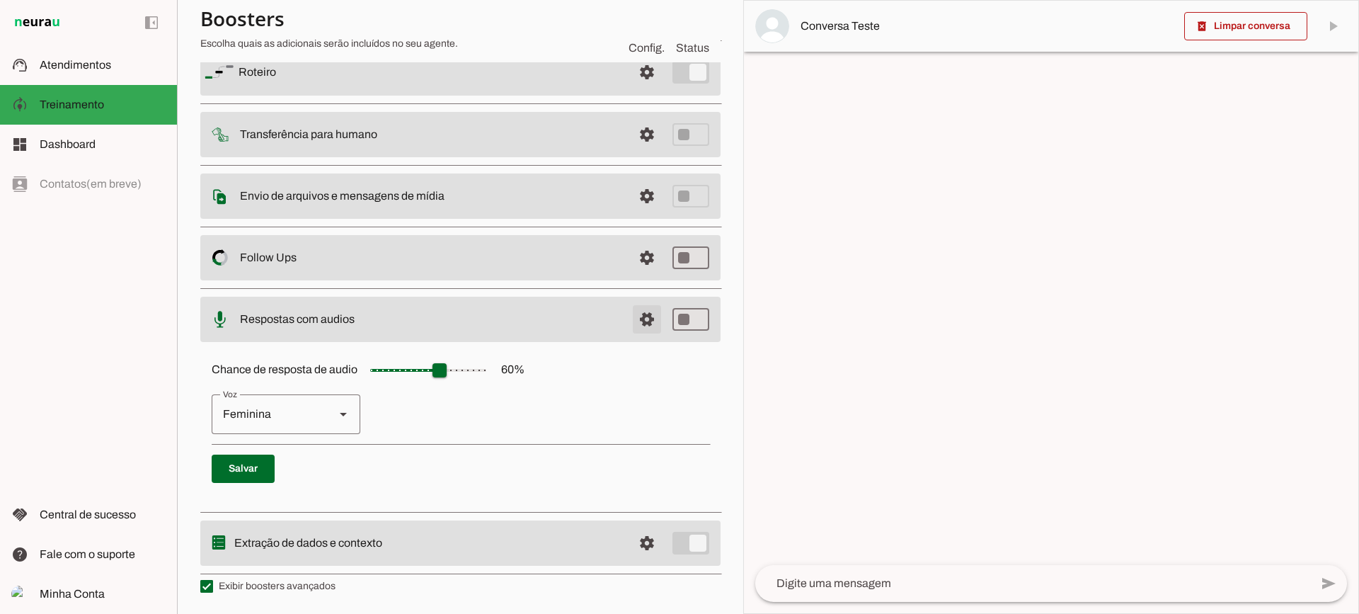
click at [630, 89] on span at bounding box center [647, 72] width 34 height 34
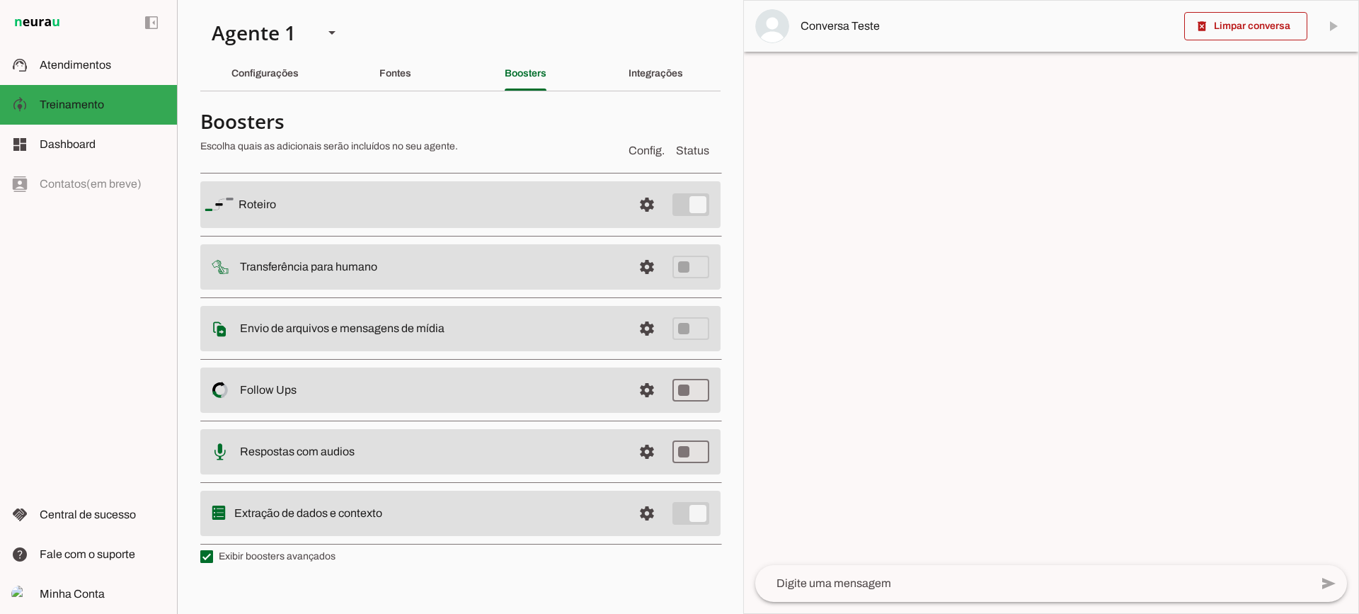
click at [643, 222] on span at bounding box center [647, 205] width 34 height 34
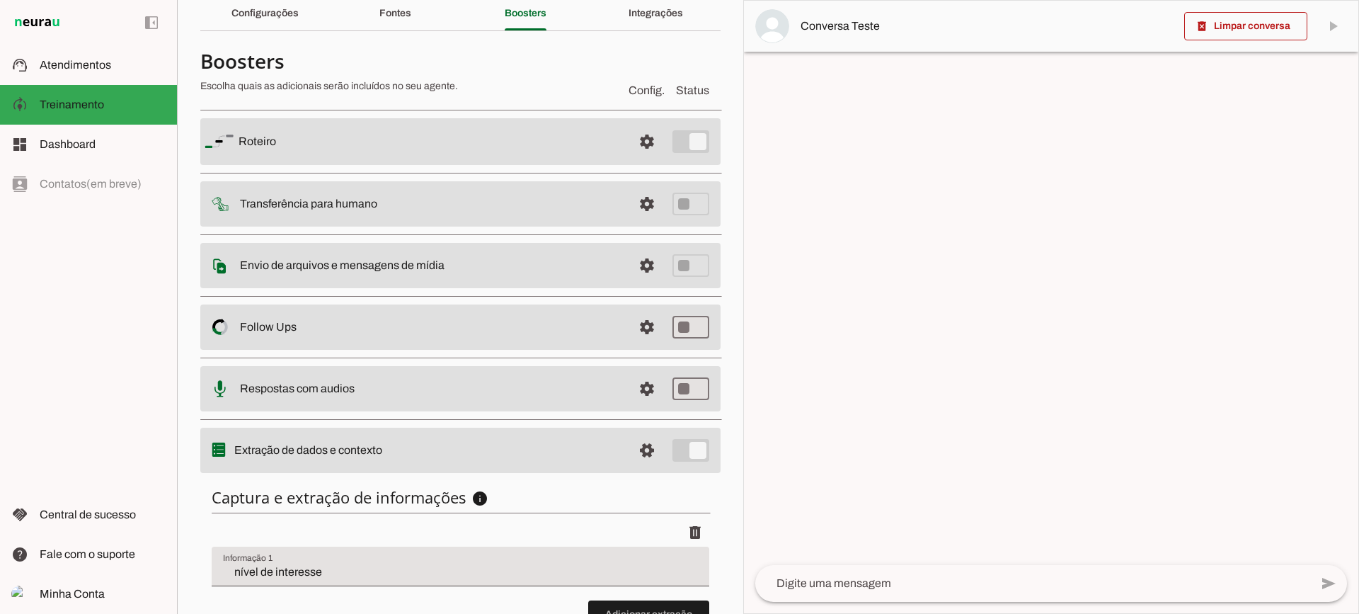
scroll to position [173, 0]
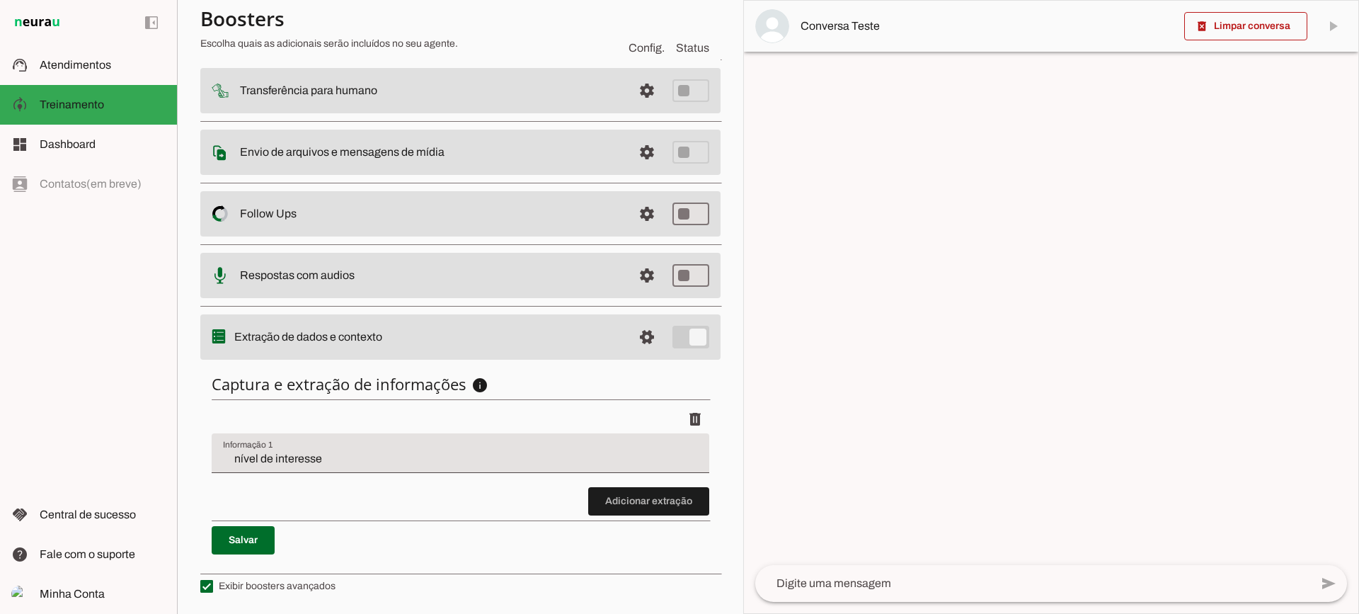
click at [355, 457] on input "nível de interesse" at bounding box center [460, 458] width 475 height 17
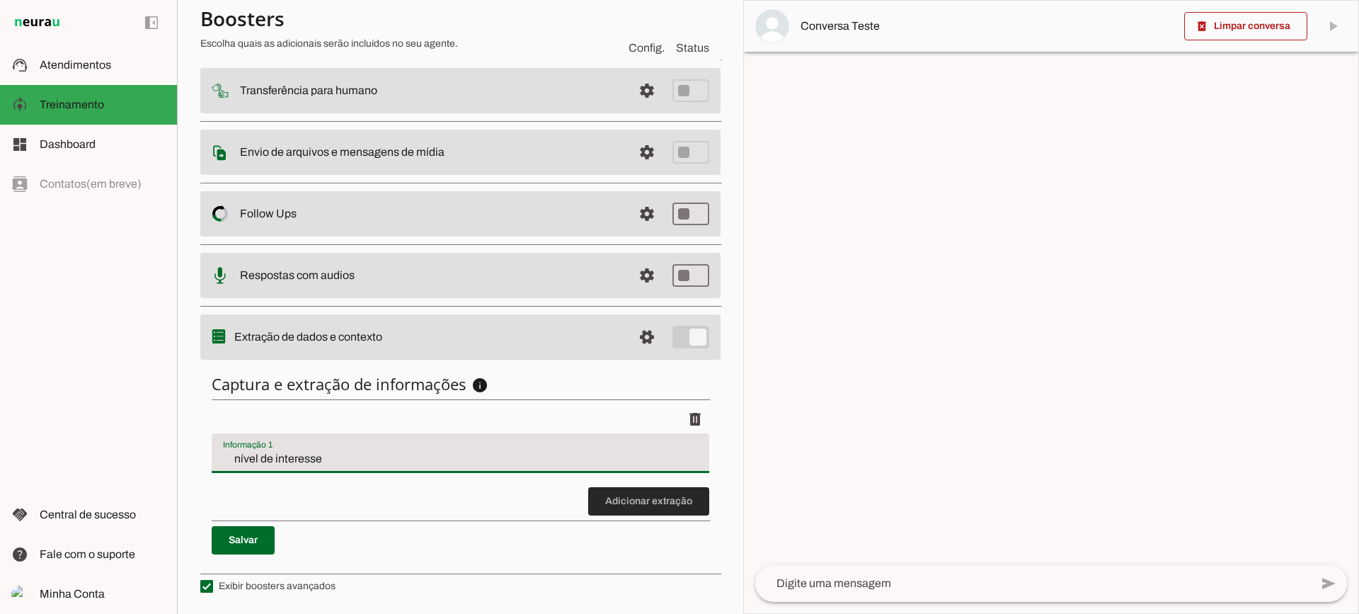
click at [588, 499] on span at bounding box center [648, 501] width 121 height 34
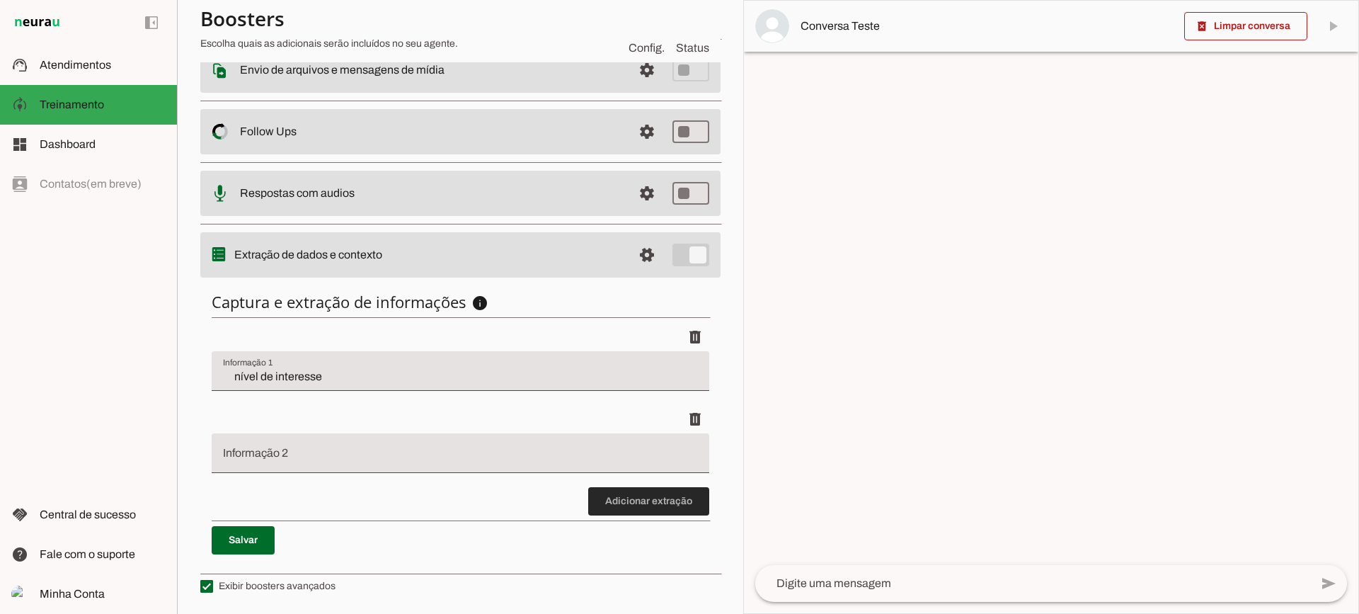
click at [631, 495] on span at bounding box center [648, 501] width 121 height 34
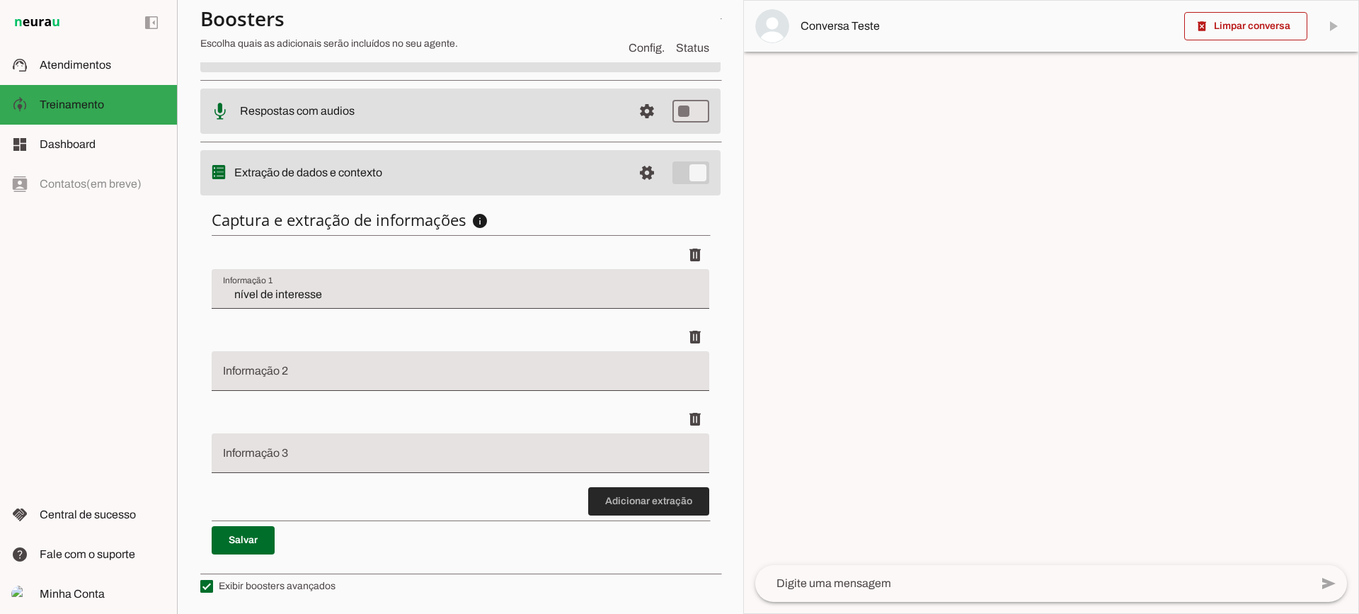
click at [615, 493] on span at bounding box center [648, 501] width 121 height 34
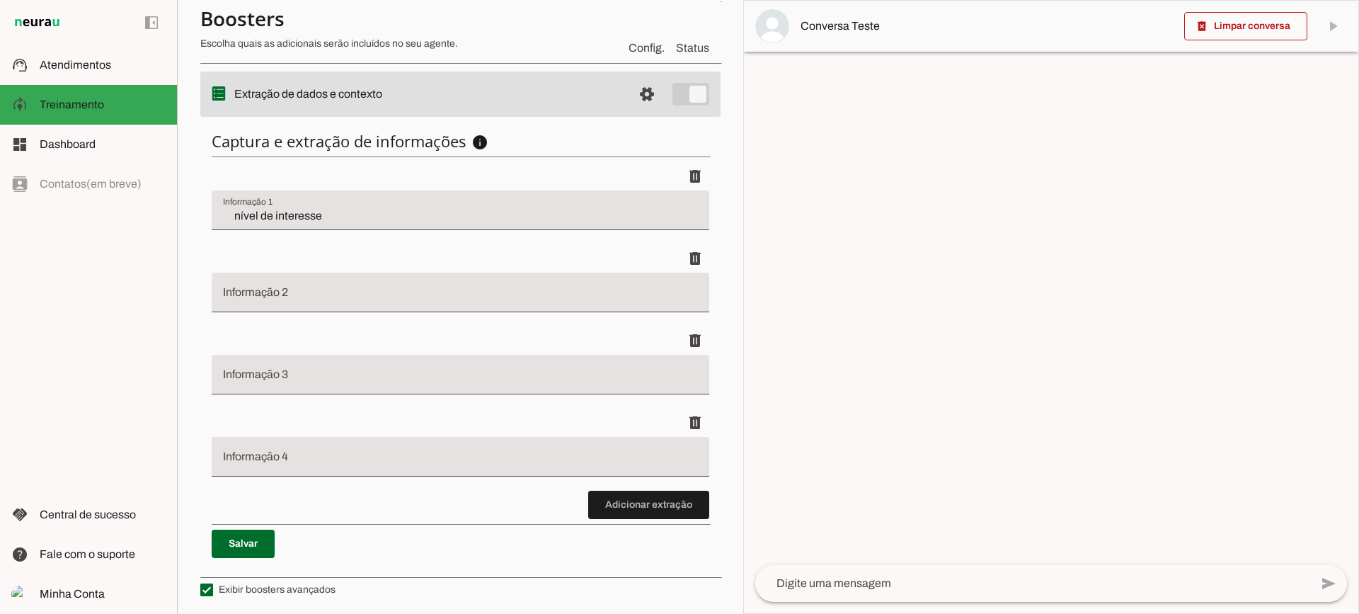
scroll to position [420, 0]
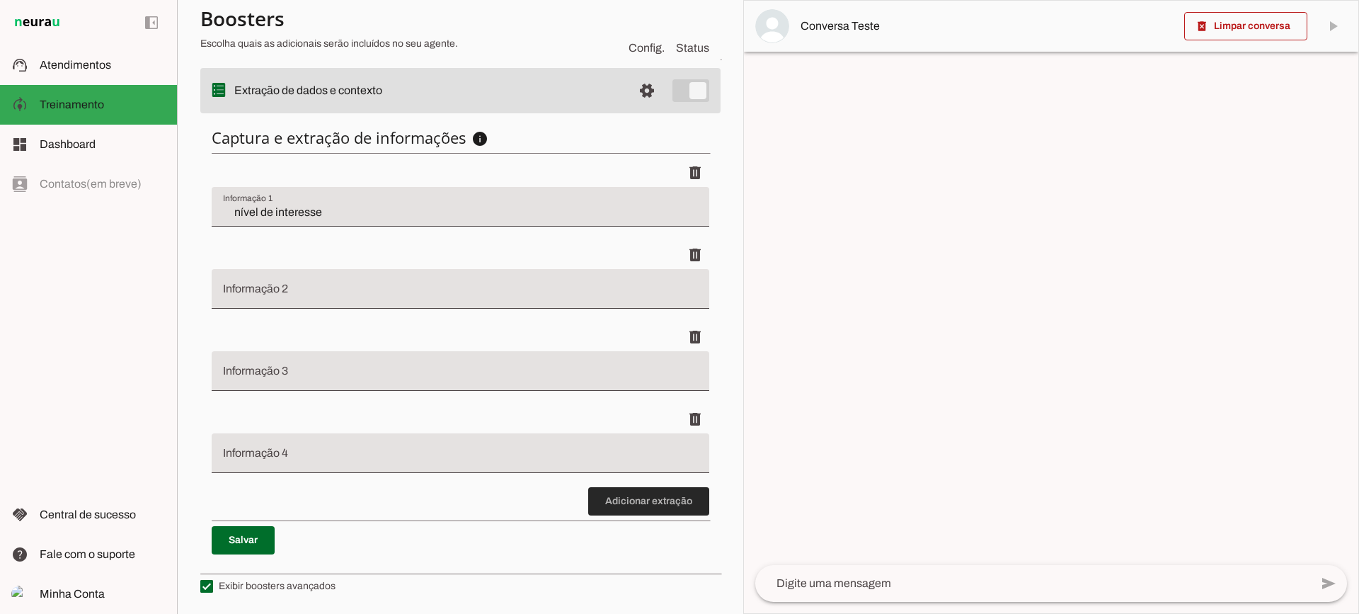
click at [618, 509] on span at bounding box center [648, 501] width 121 height 34
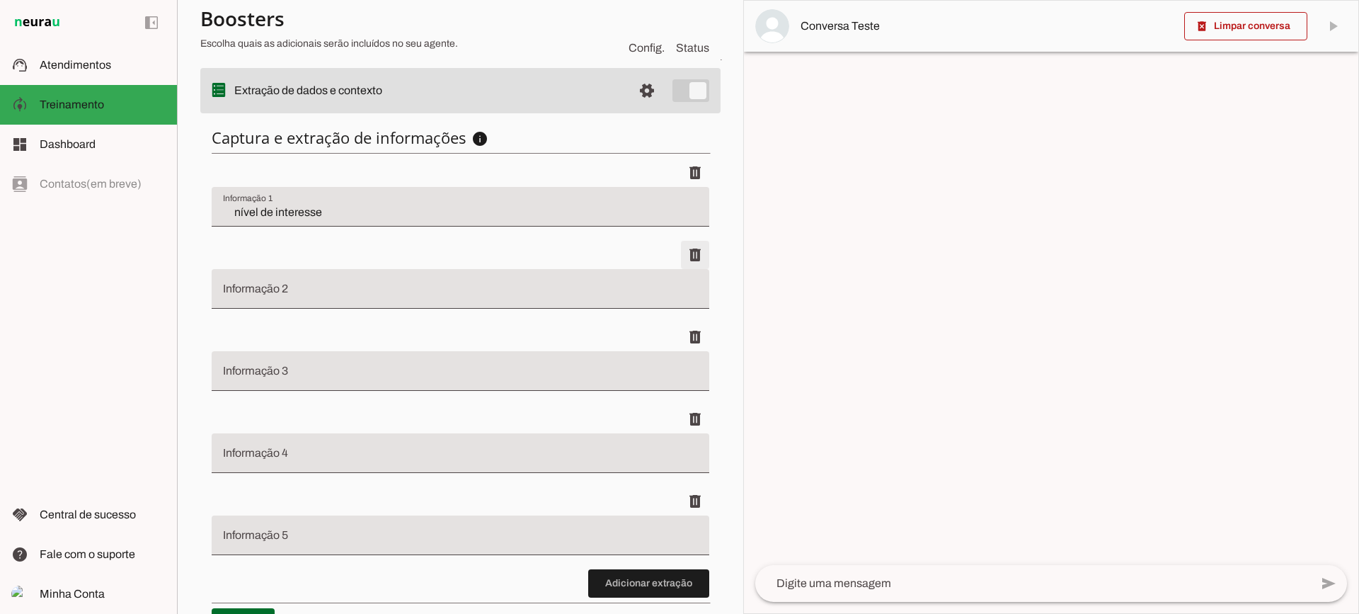
click at [678, 190] on span at bounding box center [695, 173] width 34 height 34
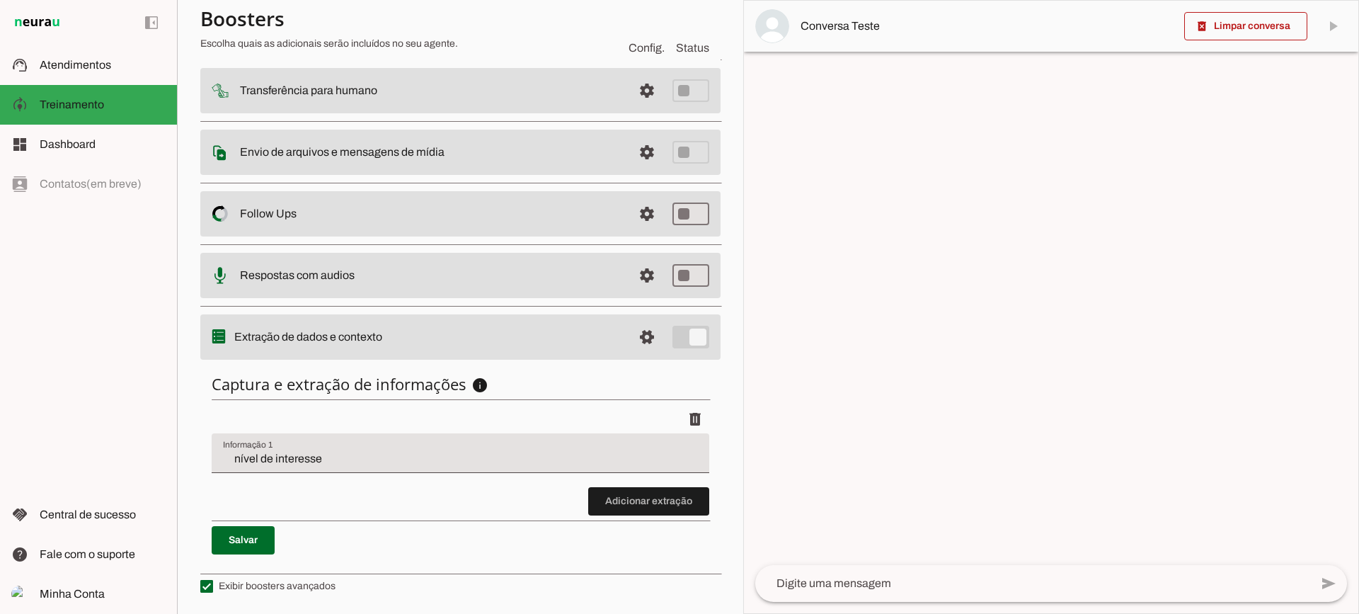
scroll to position [173, 0]
click at [117, 76] on md-item "support_agent Atendimentos Atendimentos" at bounding box center [88, 65] width 177 height 40
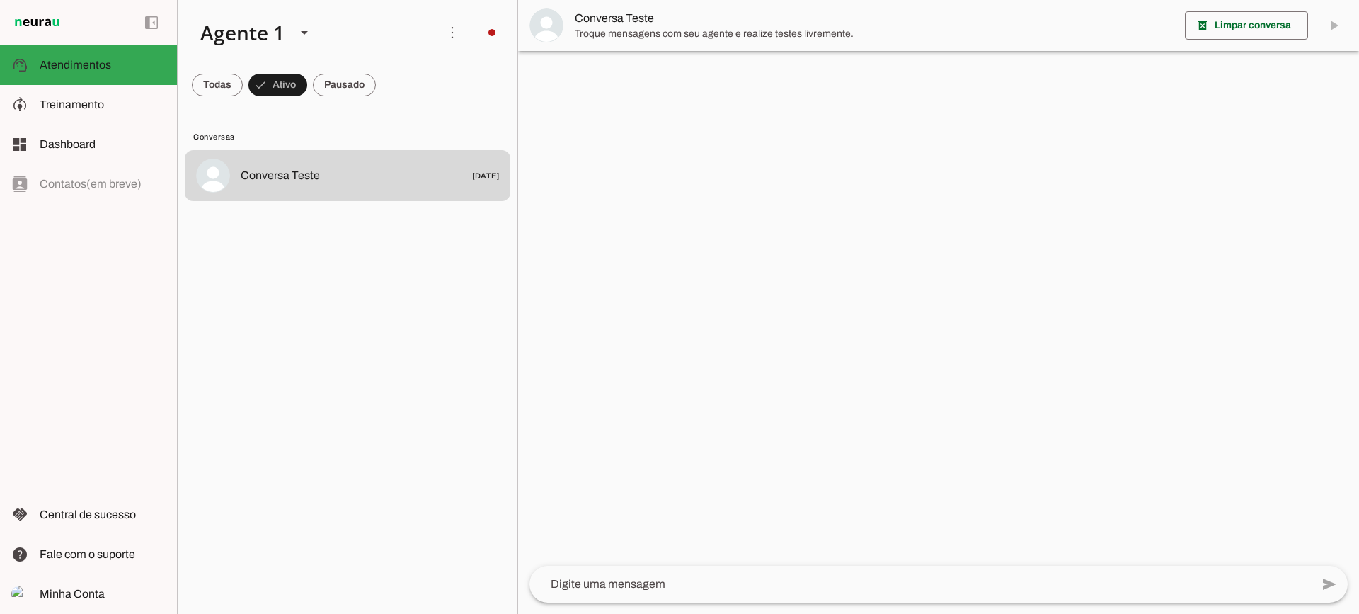
click at [655, 25] on span "Conversa Teste" at bounding box center [874, 18] width 599 height 17
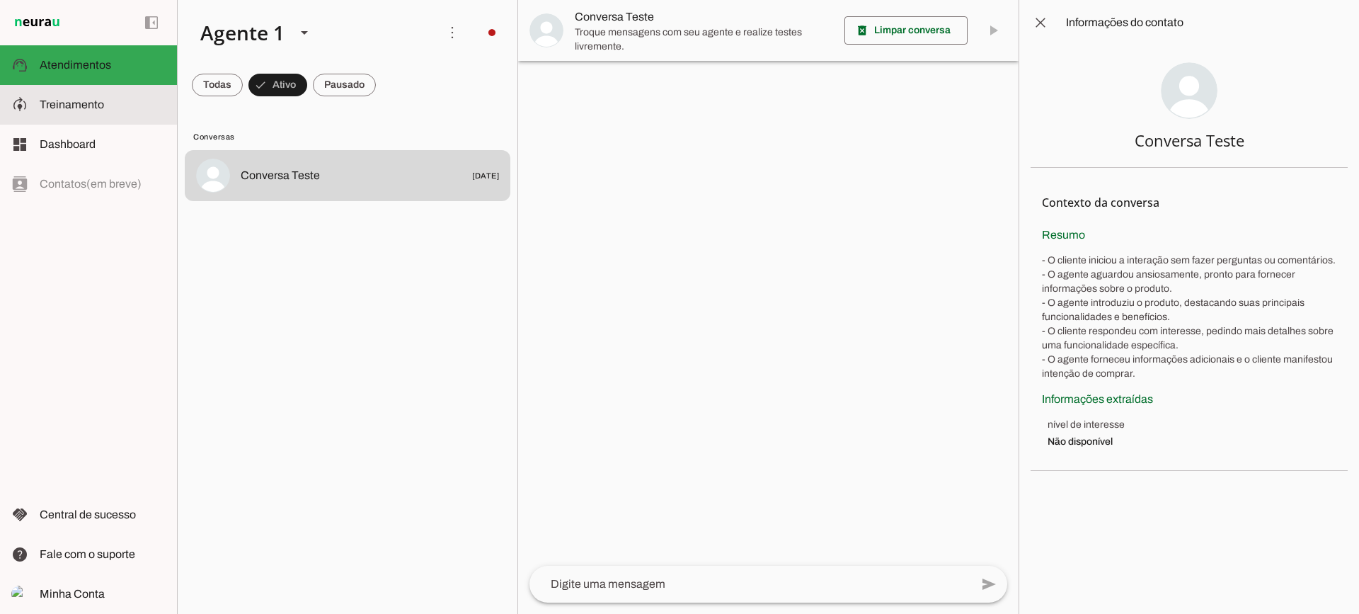
click at [114, 101] on slot at bounding box center [103, 104] width 126 height 17
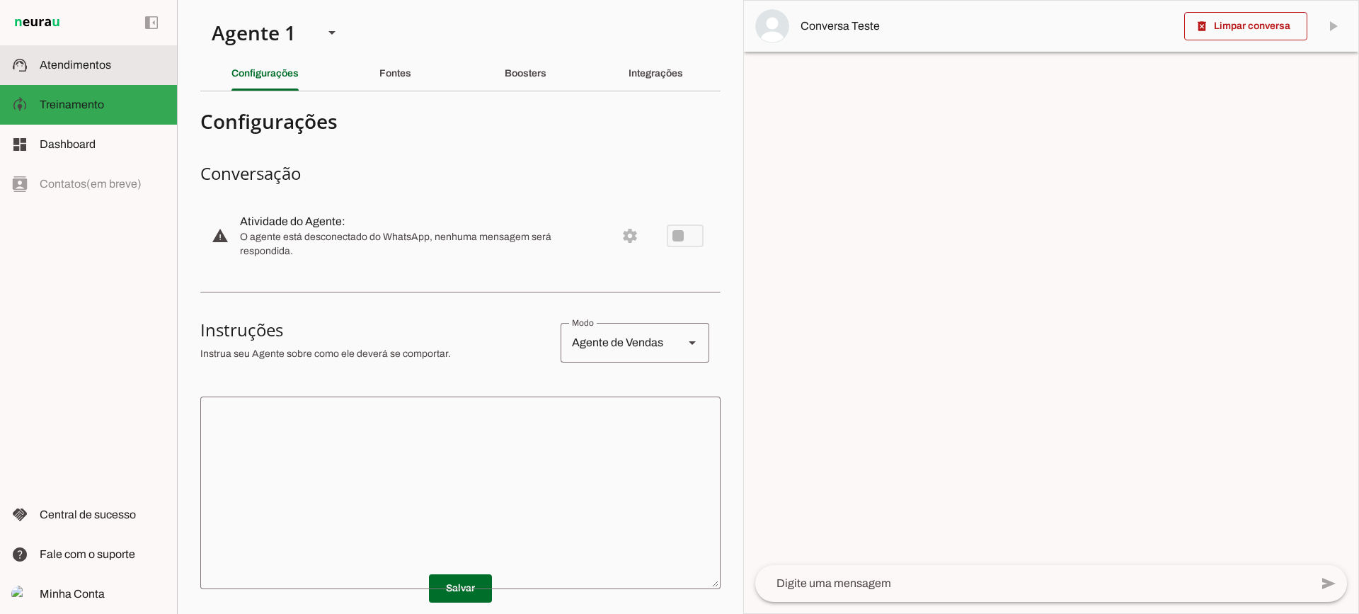
click at [156, 62] on slot at bounding box center [103, 65] width 126 height 17
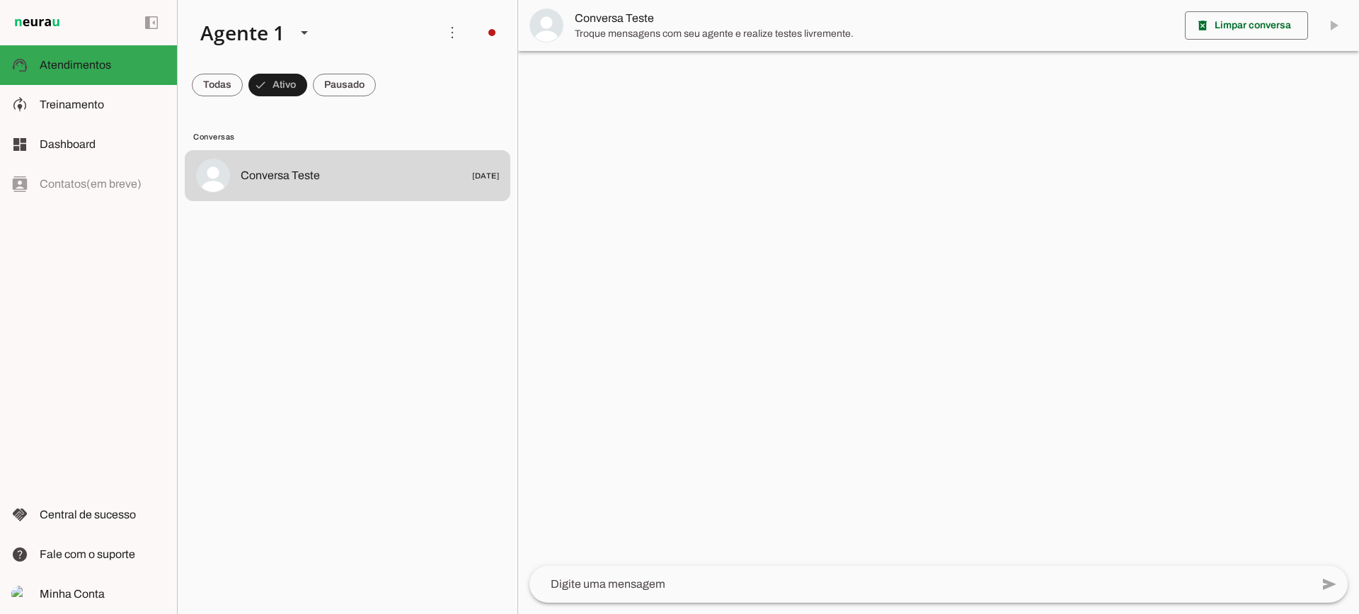
click at [682, 34] on span "Troque mensagens com seu agente e realize testes livremente." at bounding box center [874, 34] width 599 height 14
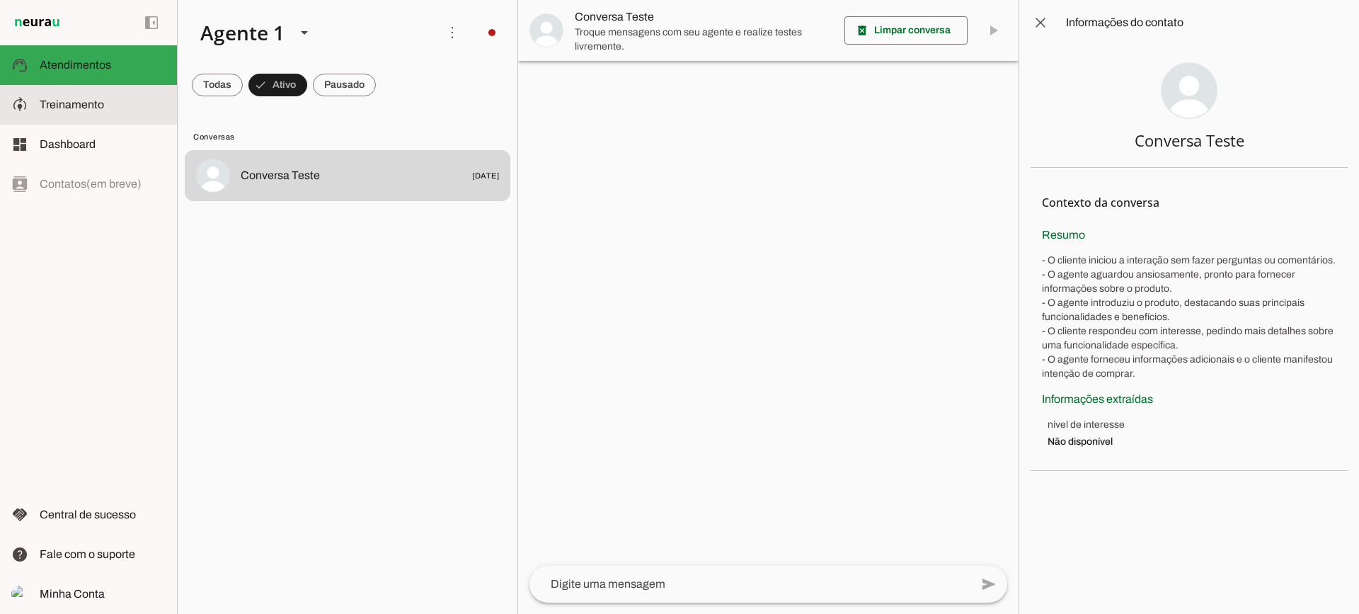
click at [98, 93] on md-item "model_training Treinamento Treinamento" at bounding box center [88, 105] width 177 height 40
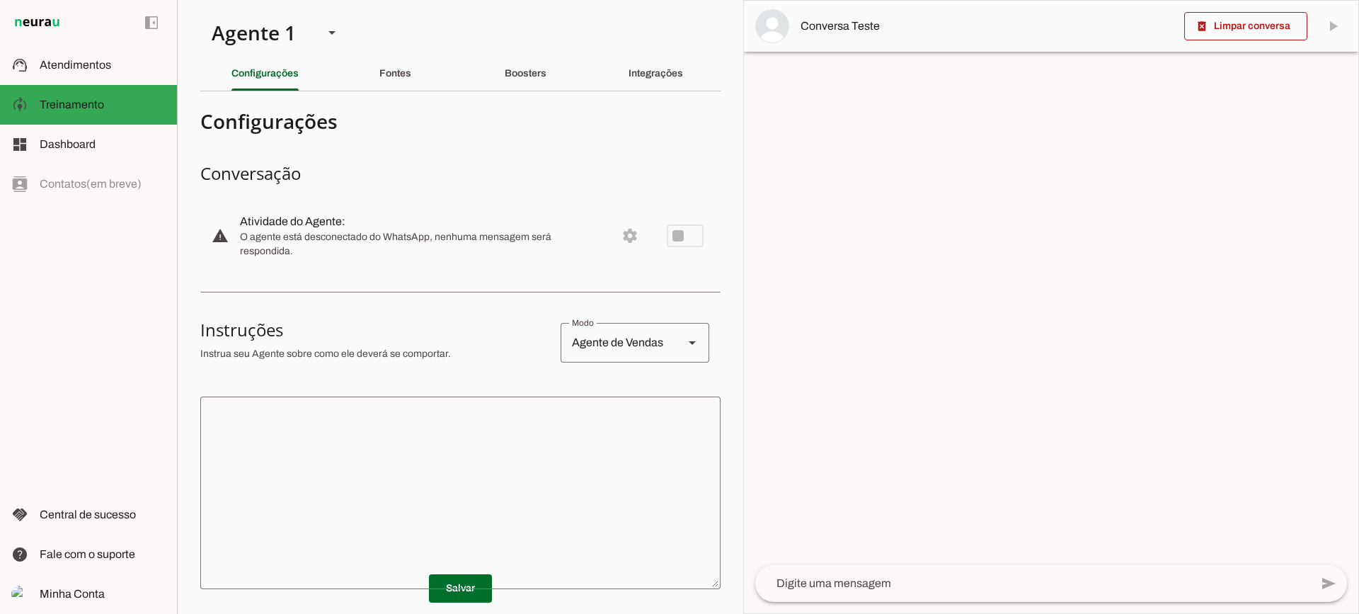
click at [522, 88] on div "Boosters" at bounding box center [526, 74] width 42 height 34
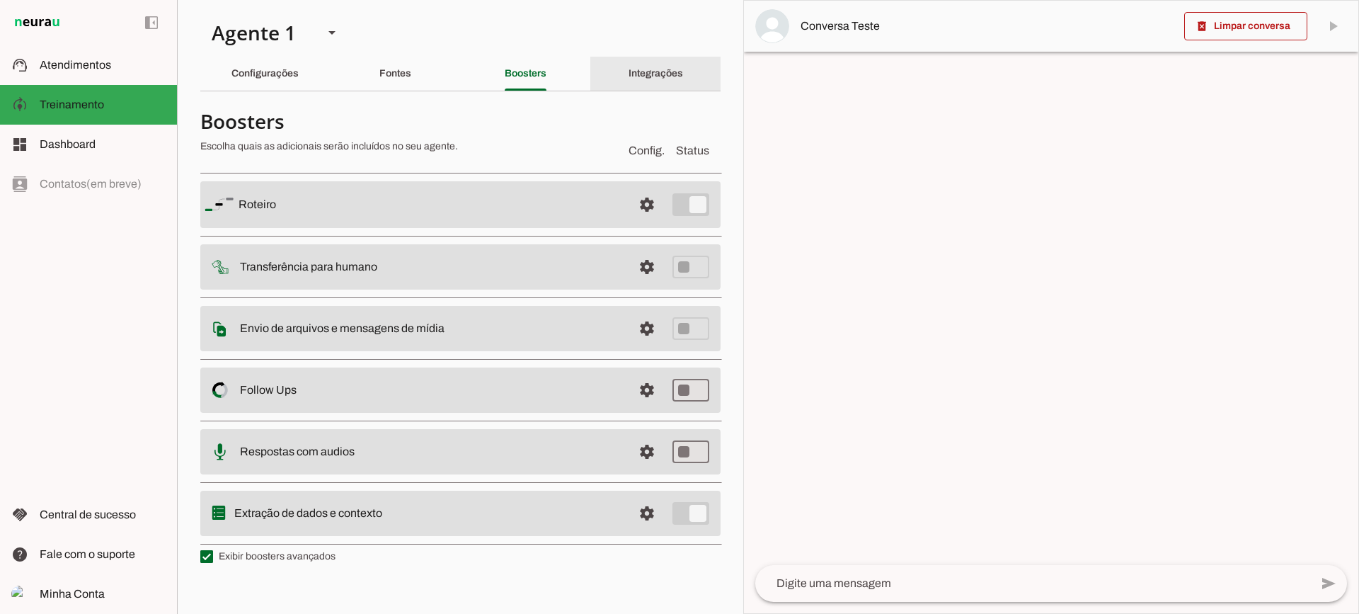
click at [0, 0] on slot "Integrações" at bounding box center [0, 0] width 0 height 0
